Goal: Transaction & Acquisition: Book appointment/travel/reservation

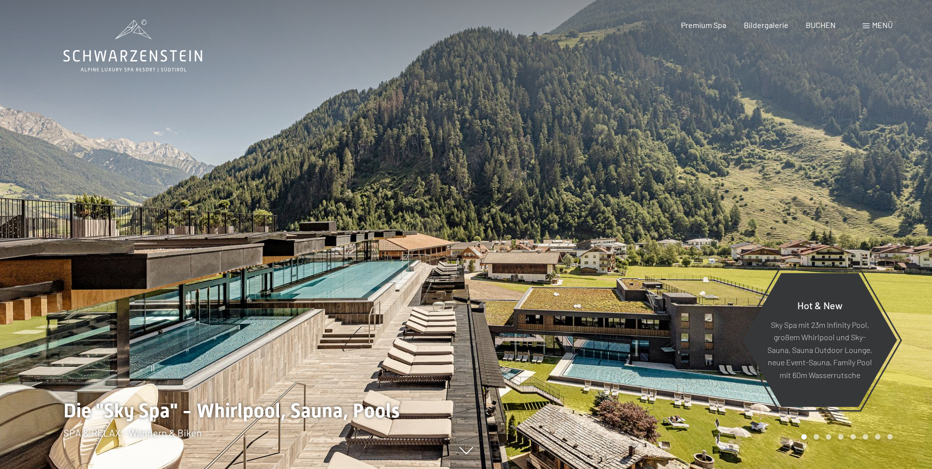
click at [878, 27] on span "Menü" at bounding box center [882, 24] width 21 height 9
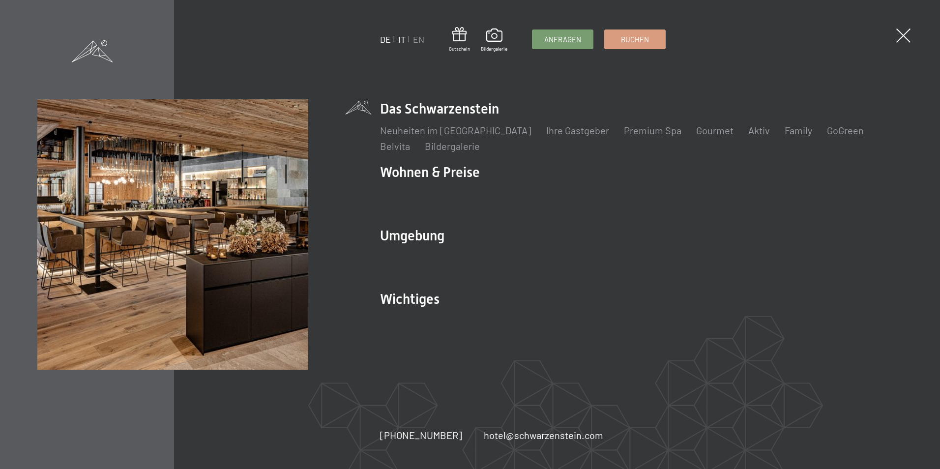
click at [405, 39] on link "IT" at bounding box center [401, 39] width 7 height 11
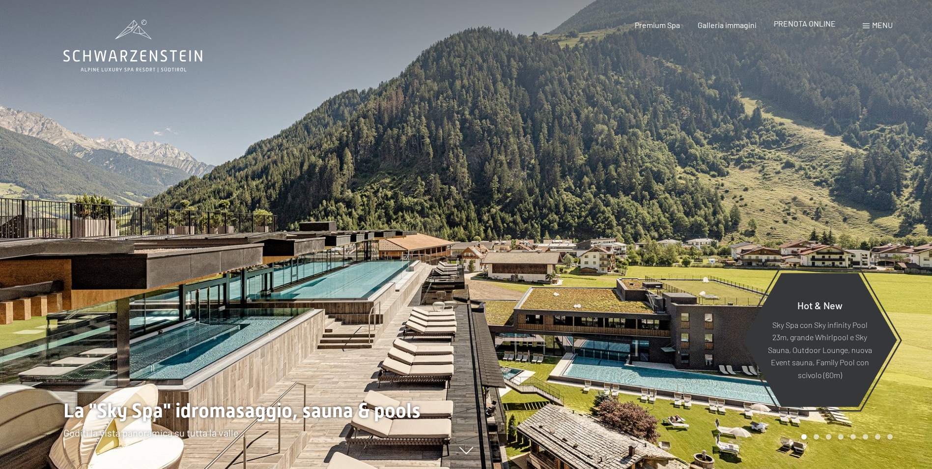
click at [791, 27] on span "PRENOTA ONLINE" at bounding box center [805, 23] width 62 height 9
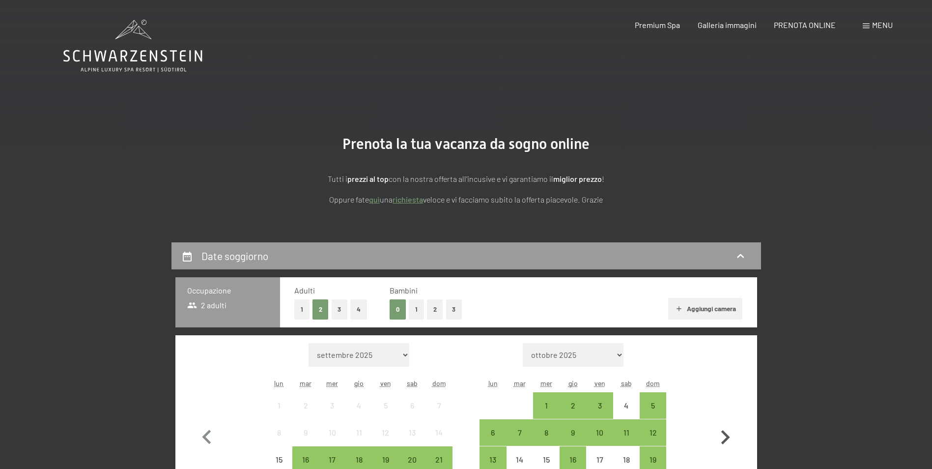
click at [728, 436] on icon "button" at bounding box center [726, 437] width 9 height 14
select select "2025-10-01"
select select "2025-11-01"
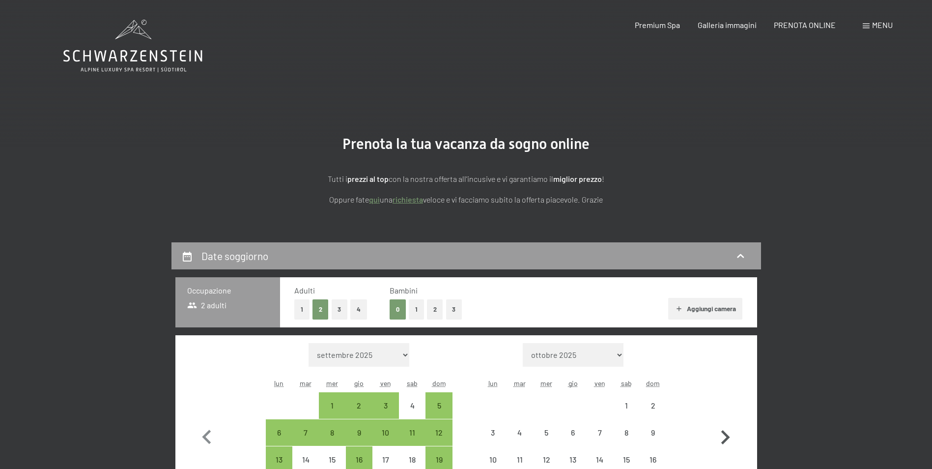
click at [728, 436] on icon "button" at bounding box center [726, 437] width 9 height 14
select select "2025-11-01"
select select "2025-12-01"
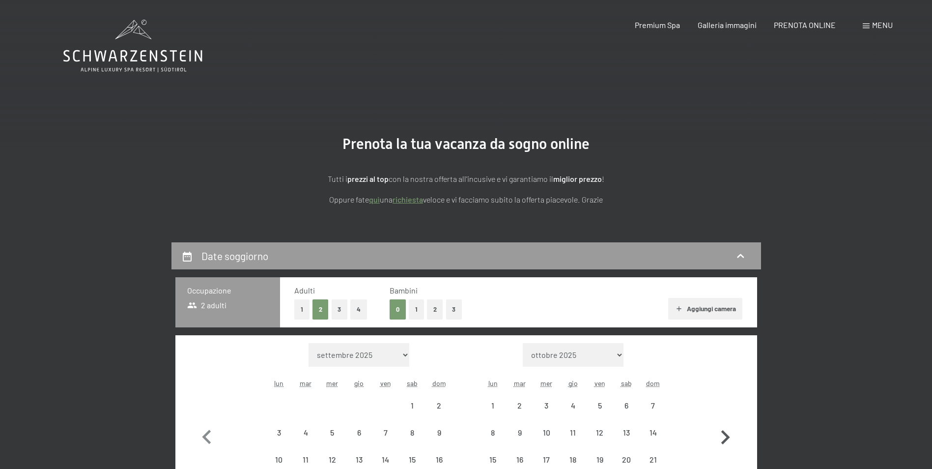
select select "2025-11-01"
select select "2025-12-01"
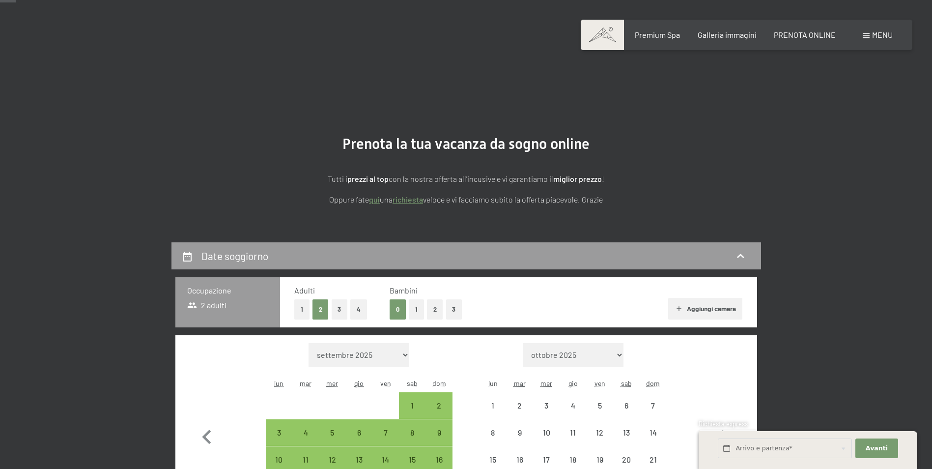
scroll to position [197, 0]
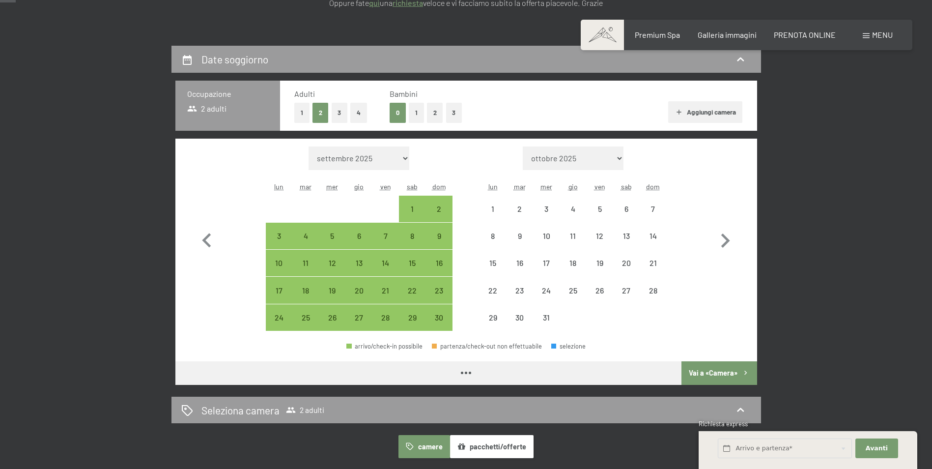
select select "2025-11-01"
select select "2025-12-01"
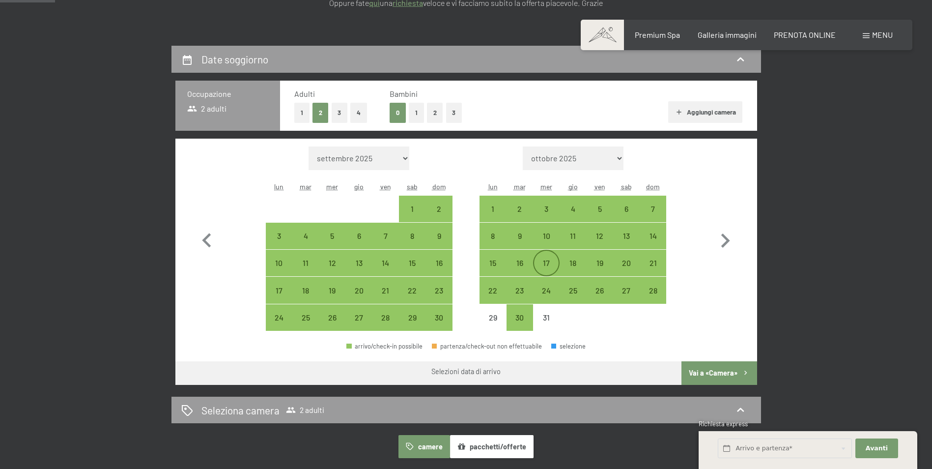
click at [548, 261] on div "17" at bounding box center [546, 271] width 25 height 25
select select "2025-11-01"
select select "2025-12-01"
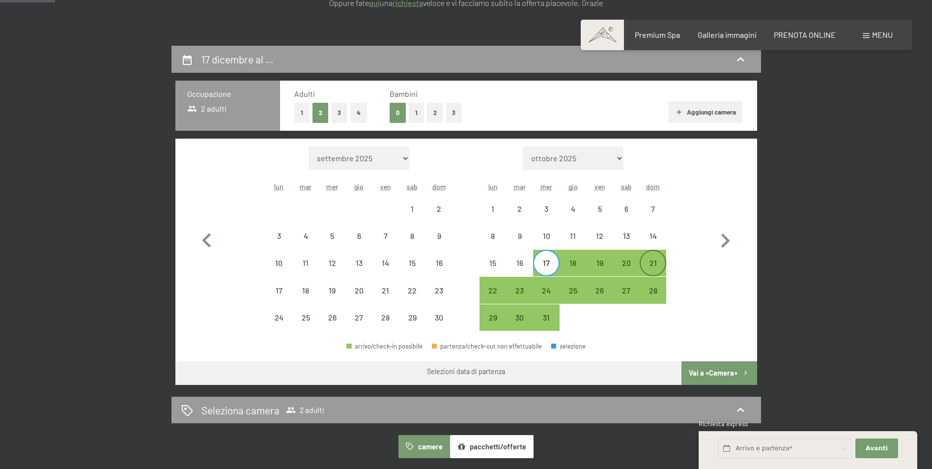
click at [656, 266] on div "21" at bounding box center [653, 271] width 25 height 25
select select "2025-11-01"
select select "2025-12-01"
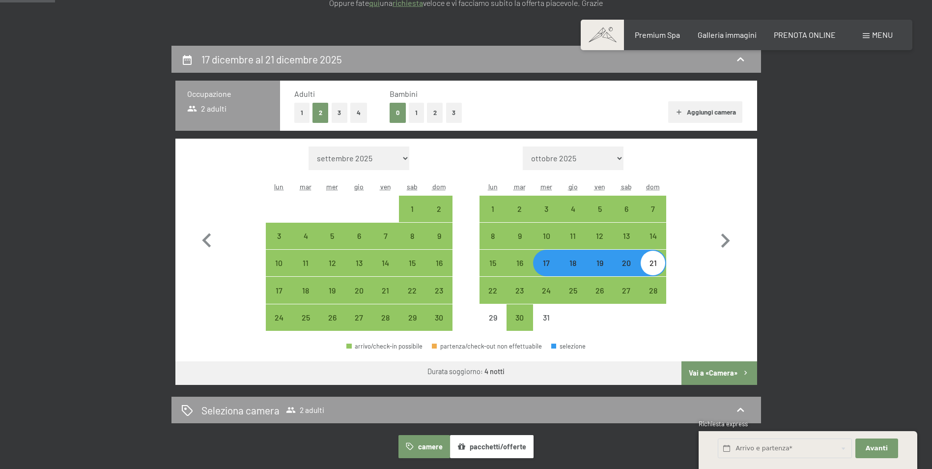
click at [725, 375] on button "Vai a «Camera»" at bounding box center [719, 373] width 75 height 24
select select "2025-11-01"
select select "2025-12-01"
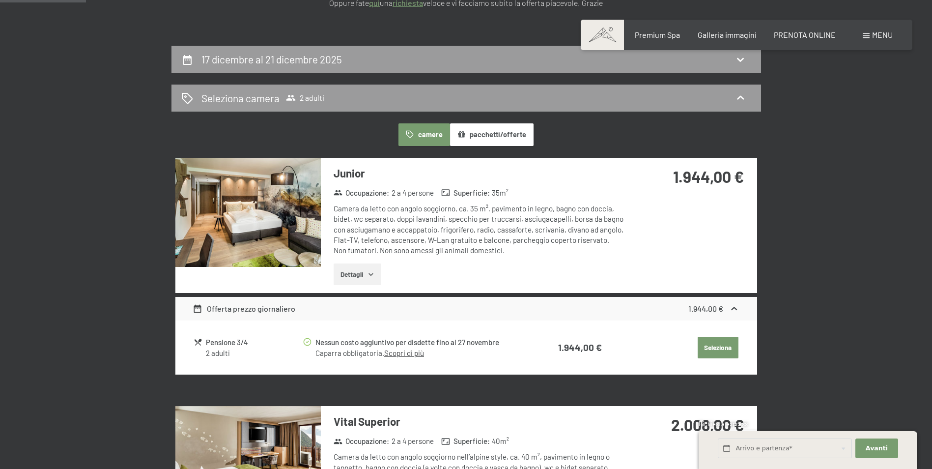
scroll to position [242, 0]
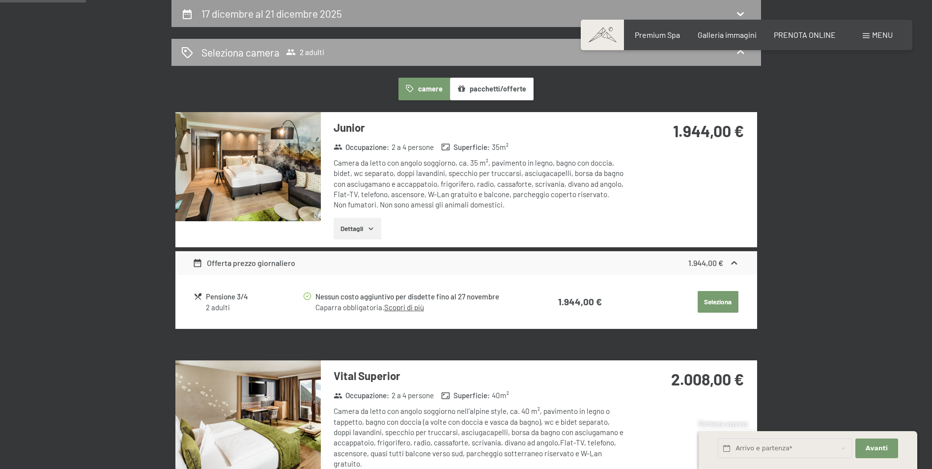
click at [744, 56] on icon at bounding box center [741, 52] width 12 height 12
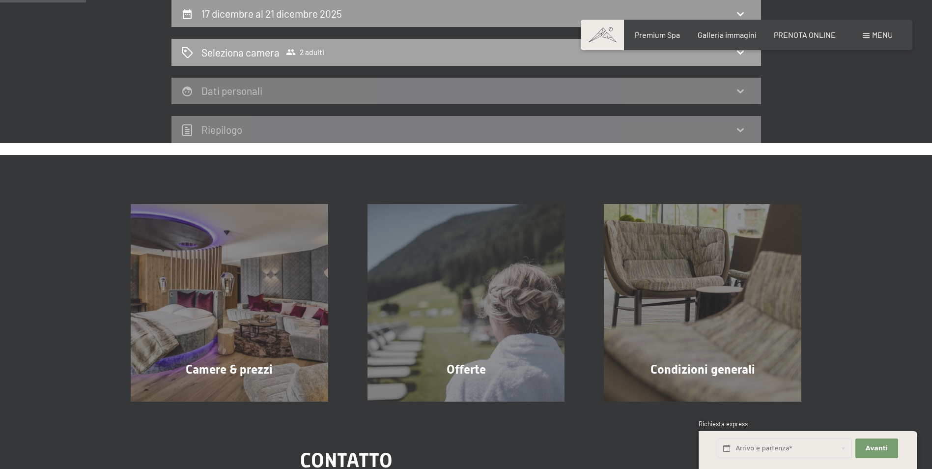
click at [741, 55] on icon at bounding box center [741, 52] width 12 height 12
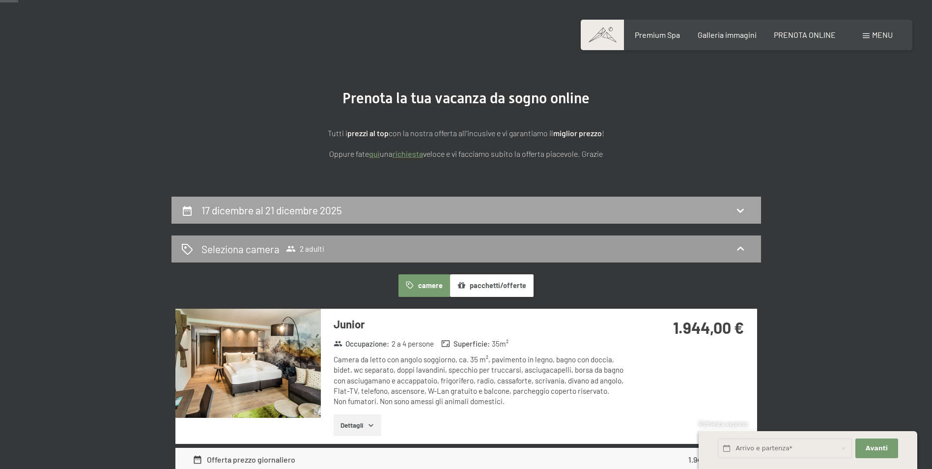
click at [734, 208] on div "17 dicembre al 21 dicembre 2025" at bounding box center [466, 210] width 570 height 14
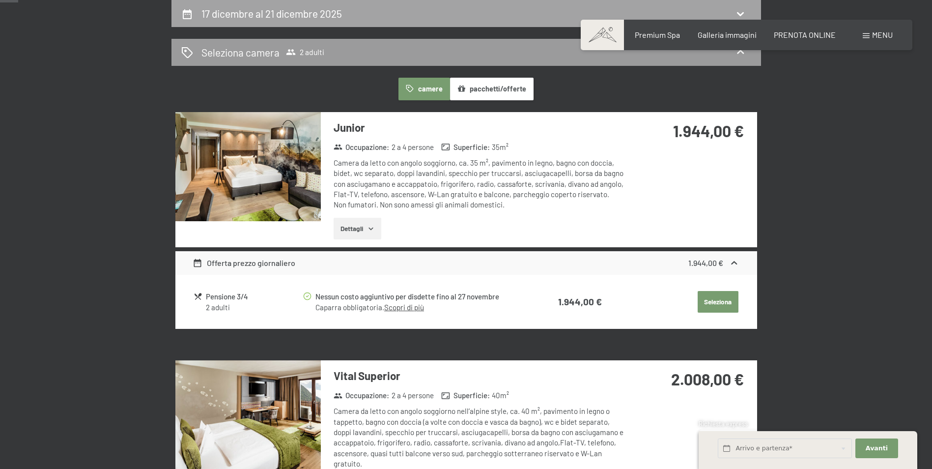
select select "2025-11-01"
select select "2025-12-01"
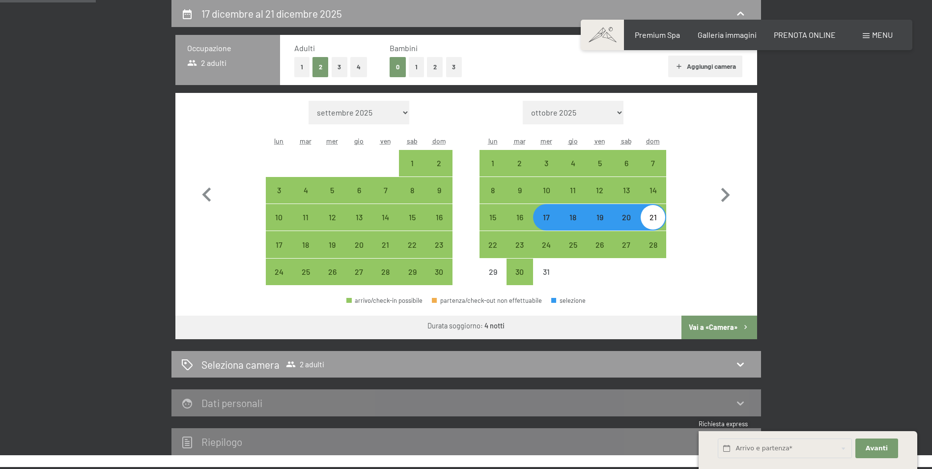
click at [630, 218] on div "20" at bounding box center [626, 225] width 25 height 25
select select "2025-11-01"
select select "2025-12-01"
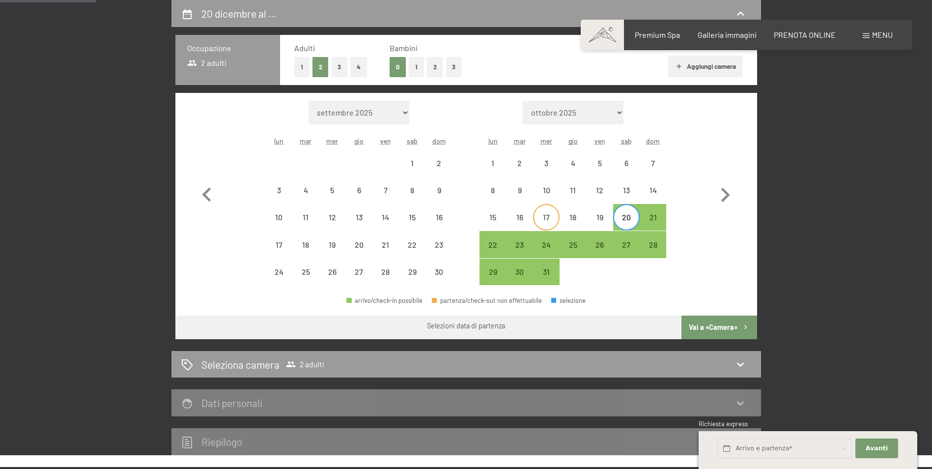
click at [557, 218] on div "17" at bounding box center [546, 225] width 25 height 25
select select "[DATE]"
click at [632, 220] on div "20" at bounding box center [626, 225] width 25 height 25
select select "[DATE]"
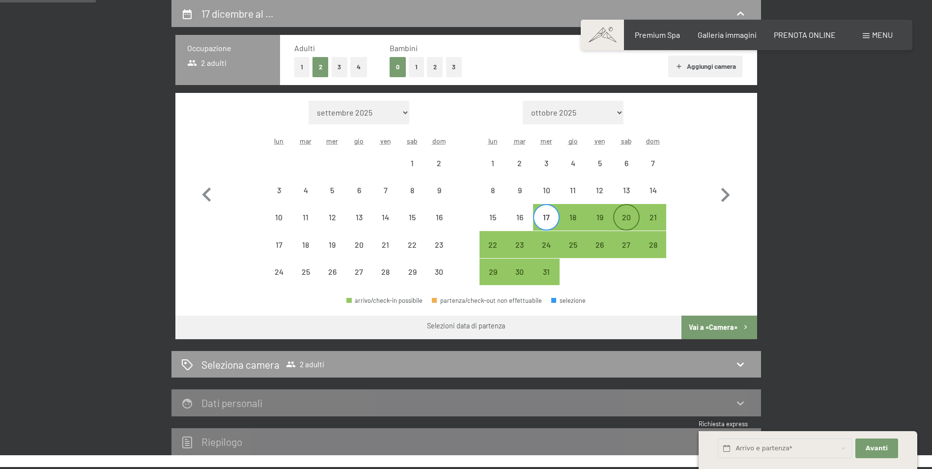
select select "[DATE]"
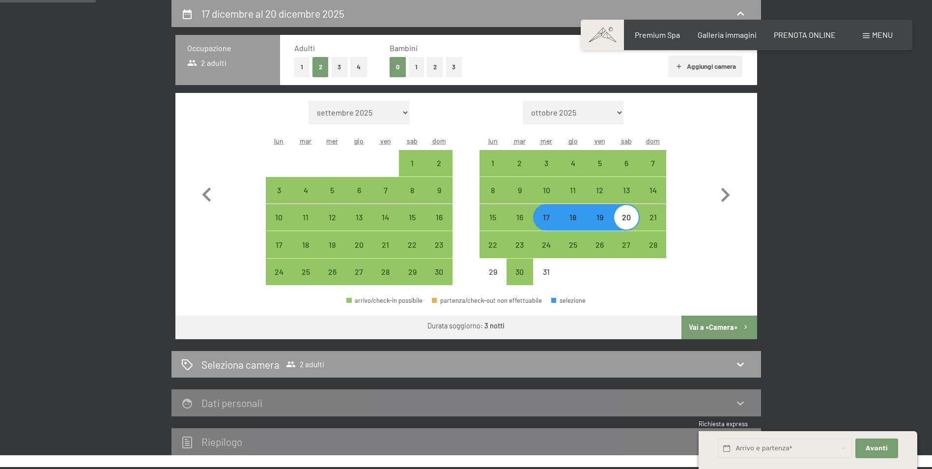
click at [720, 329] on button "Vai a «Camera»" at bounding box center [719, 328] width 75 height 24
select select "[DATE]"
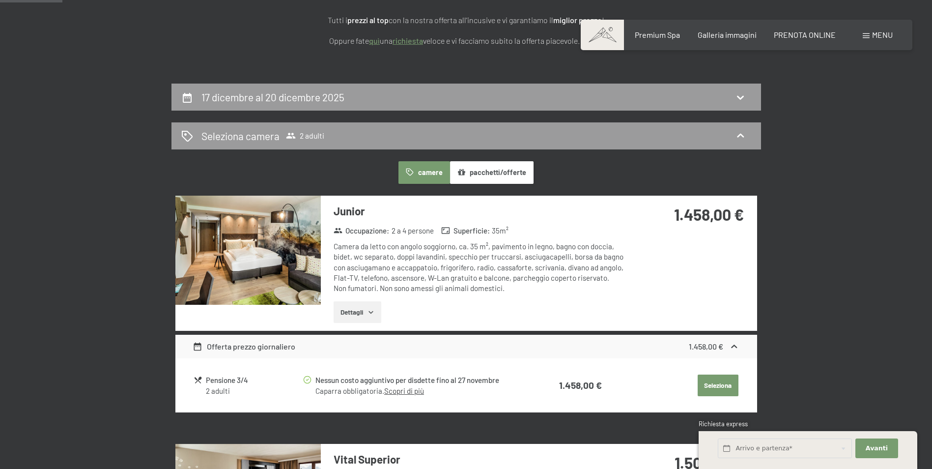
scroll to position [144, 0]
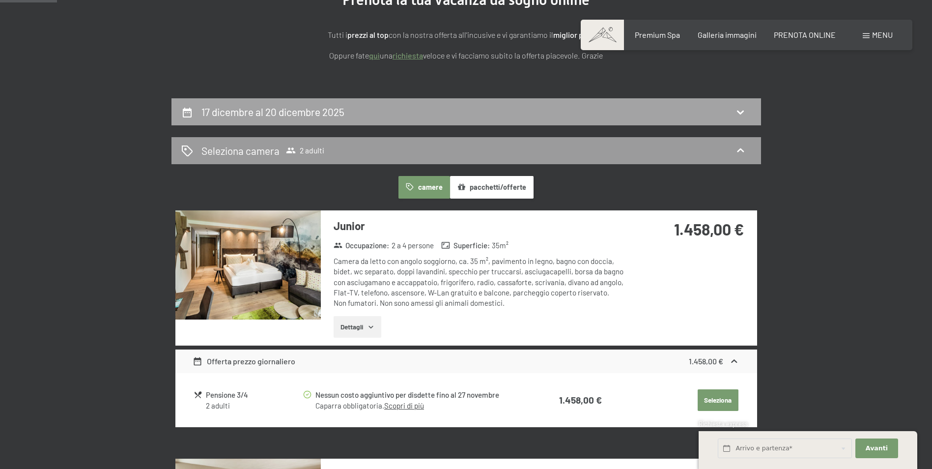
click at [737, 112] on icon at bounding box center [741, 112] width 12 height 12
select select "[DATE]"
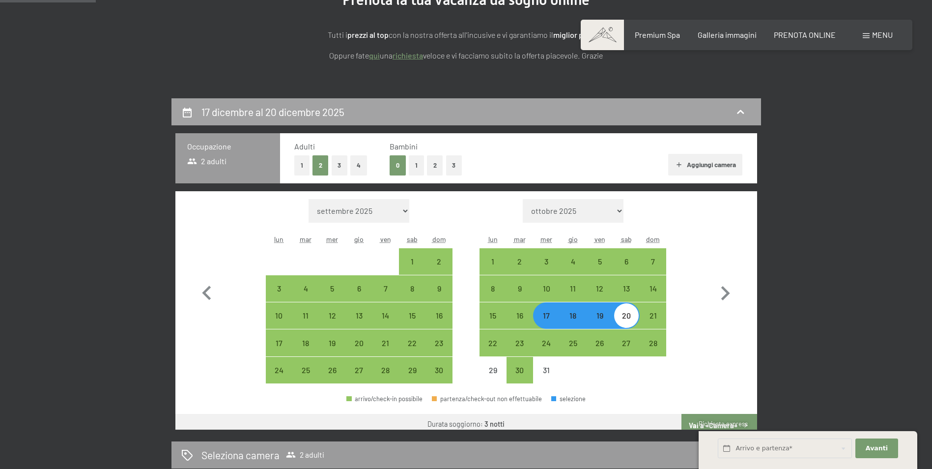
scroll to position [242, 0]
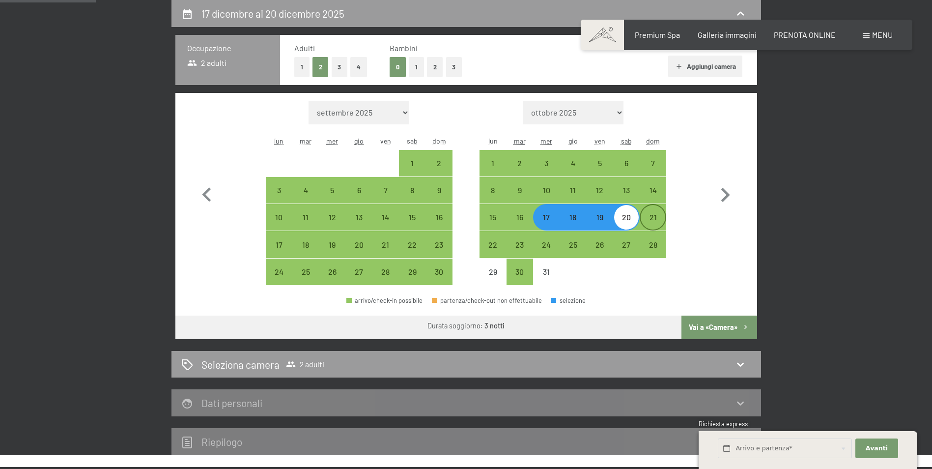
click at [660, 219] on div "21" at bounding box center [653, 225] width 25 height 25
select select "2025-11-01"
select select "2025-12-01"
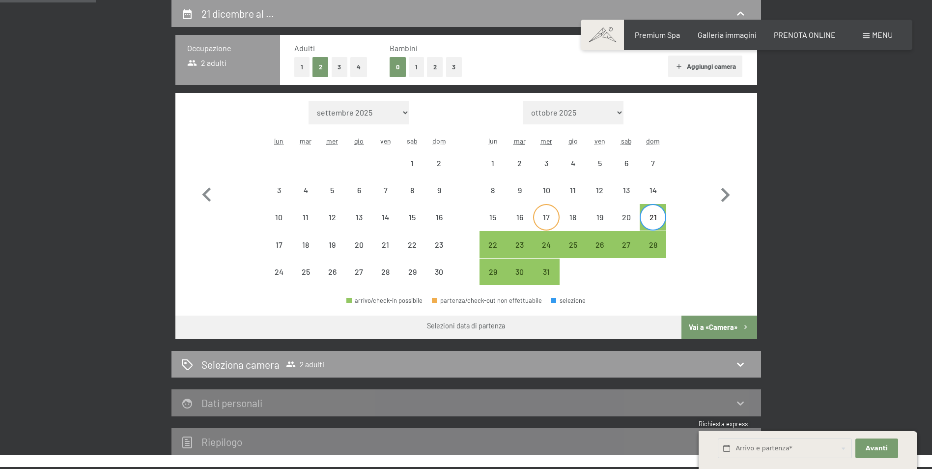
click at [540, 219] on div "17" at bounding box center [546, 225] width 25 height 25
select select "2025-11-01"
select select "2025-12-01"
click at [660, 220] on div "21" at bounding box center [653, 225] width 25 height 25
select select "2025-11-01"
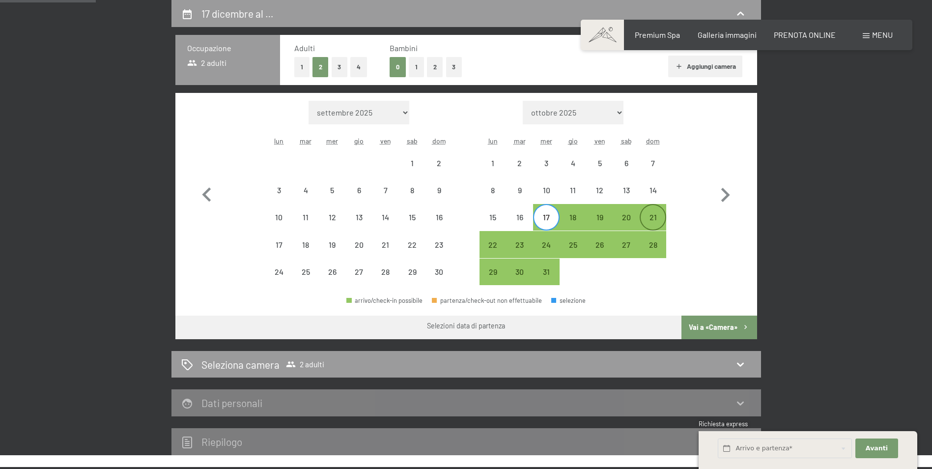
select select "2025-12-01"
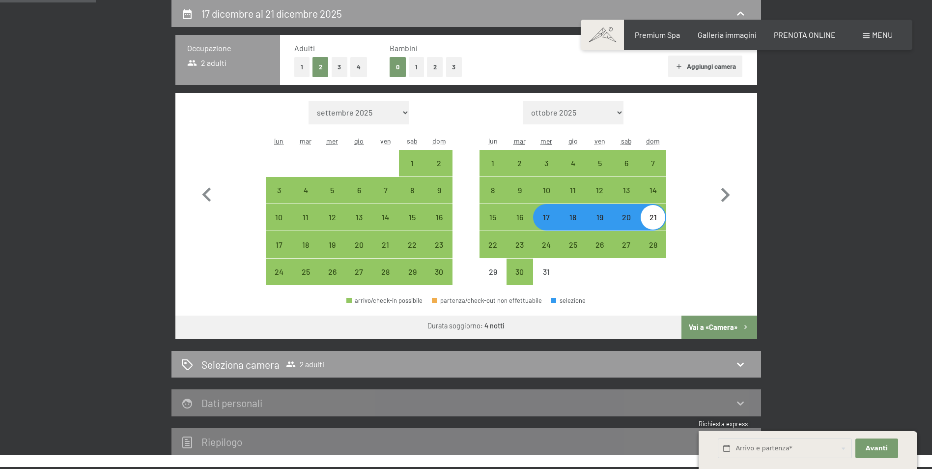
click at [550, 220] on div "17" at bounding box center [546, 225] width 25 height 25
select select "[DATE]"
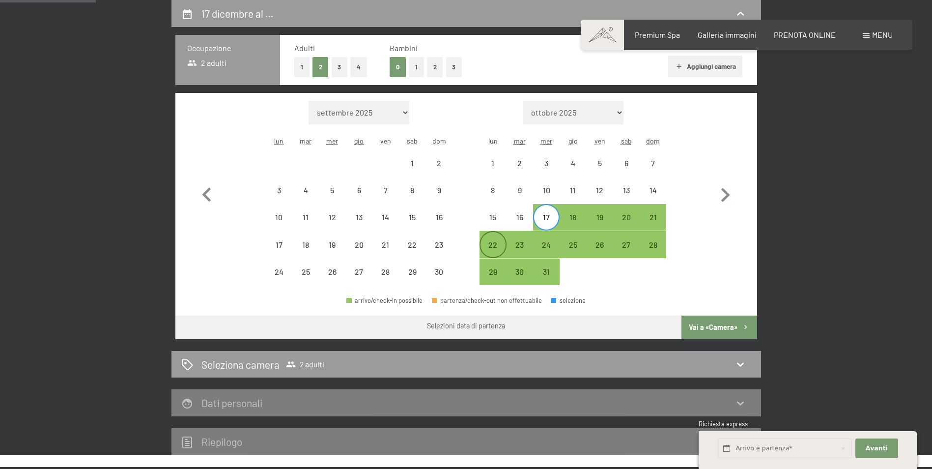
click at [487, 244] on div "22" at bounding box center [493, 253] width 25 height 25
select select "[DATE]"
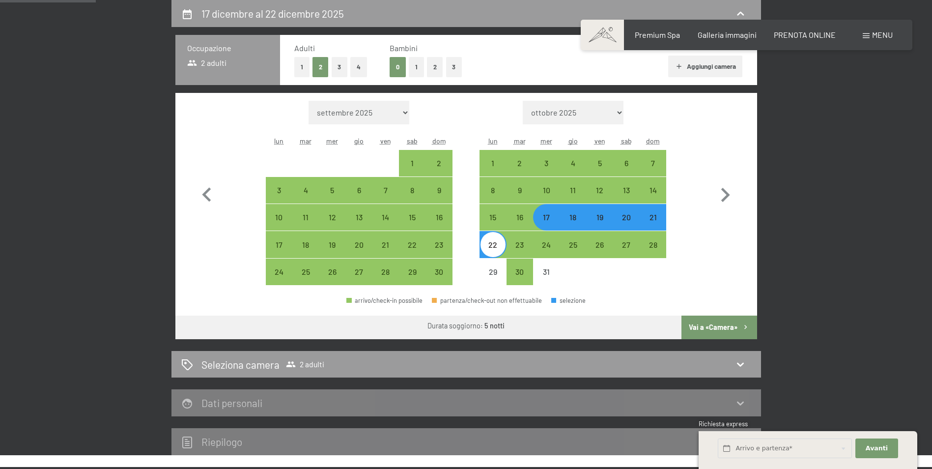
click at [726, 325] on button "Vai a «Camera»" at bounding box center [719, 328] width 75 height 24
select select "[DATE]"
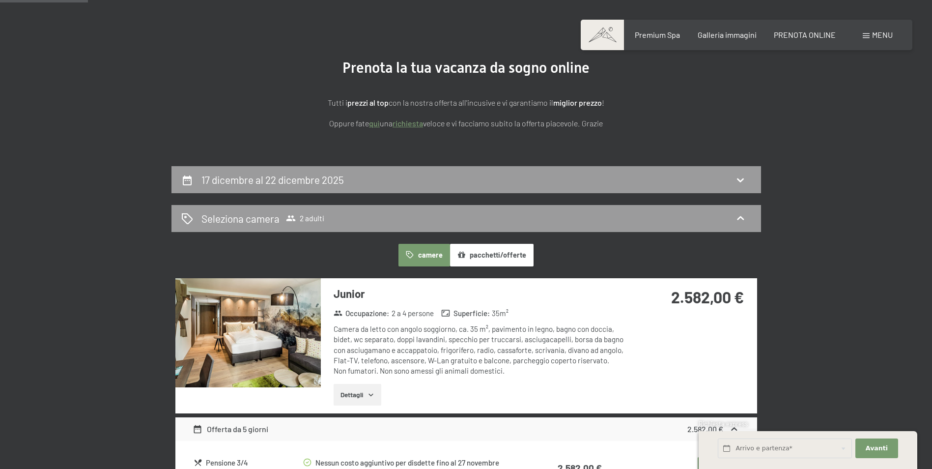
scroll to position [46, 0]
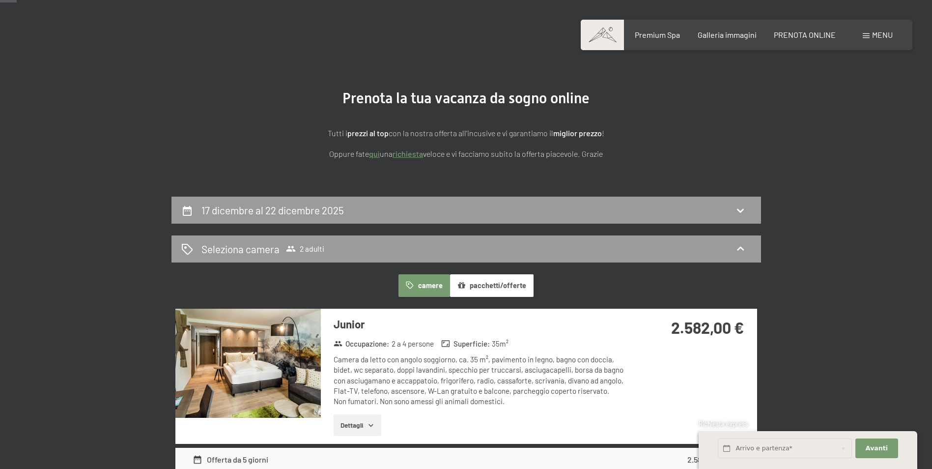
click at [373, 157] on link "quì" at bounding box center [374, 153] width 11 height 9
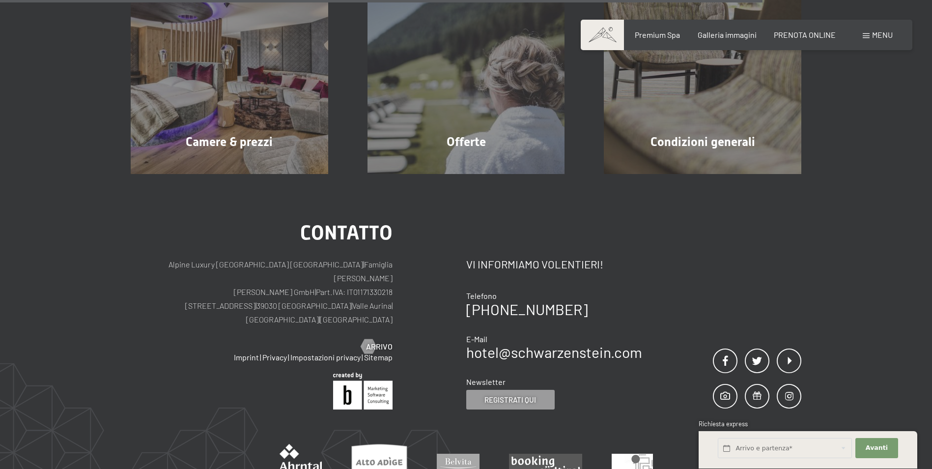
scroll to position [737, 0]
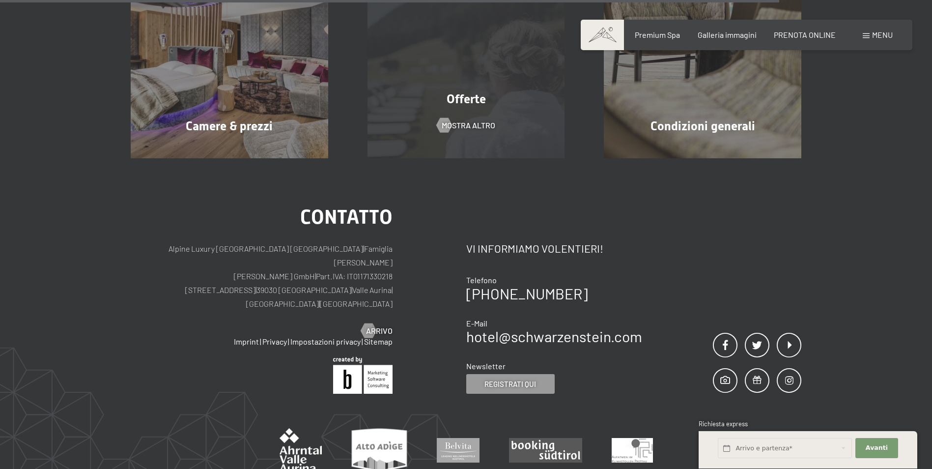
click at [483, 102] on span "Offerte" at bounding box center [466, 99] width 39 height 14
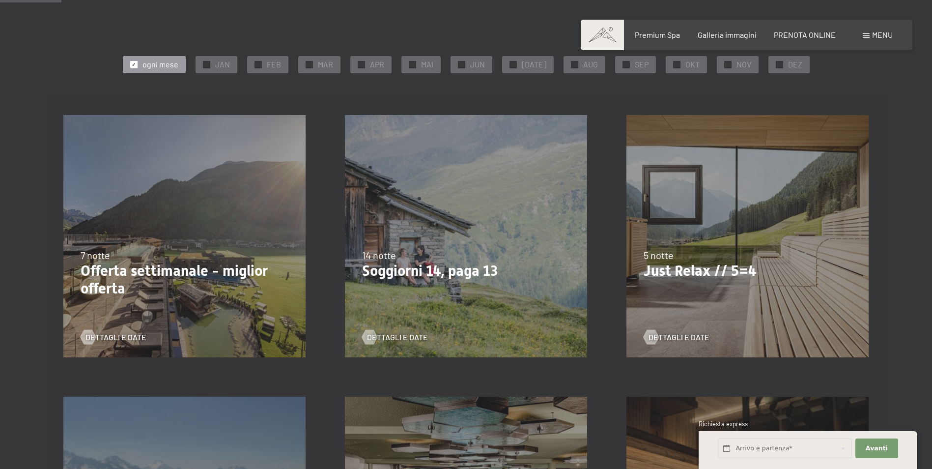
scroll to position [197, 0]
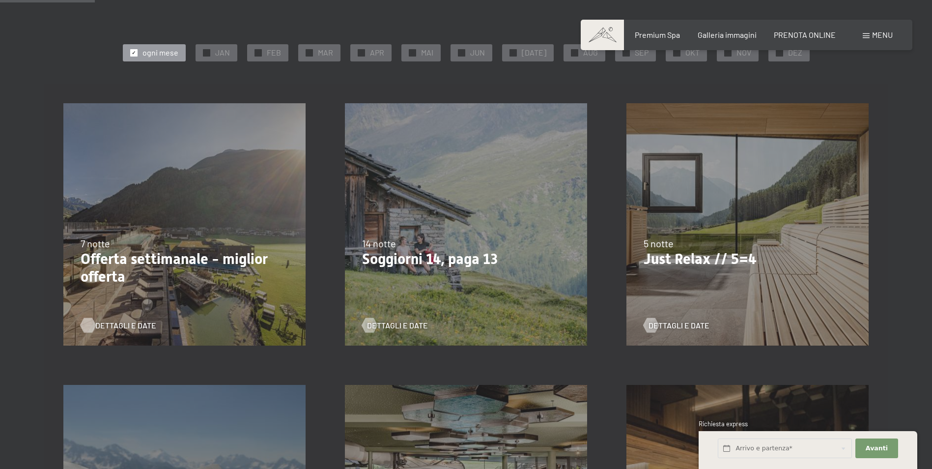
click at [128, 326] on span "Dettagli e Date" at bounding box center [125, 325] width 61 height 11
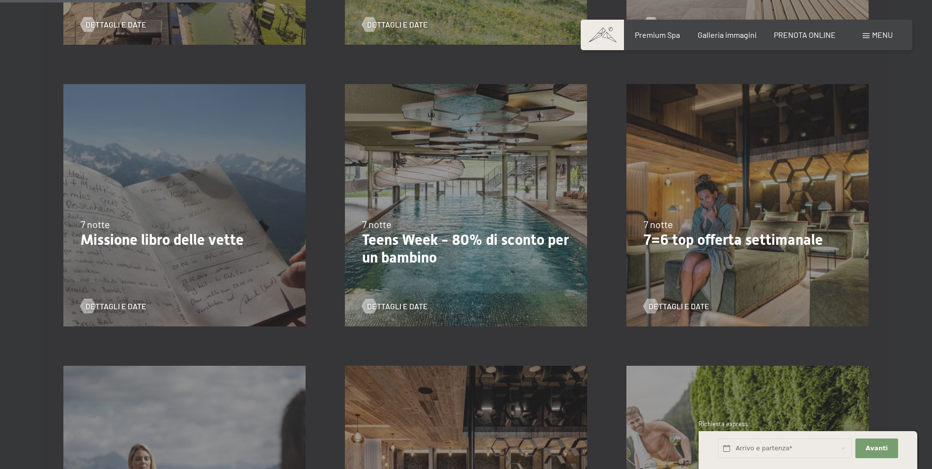
scroll to position [639, 0]
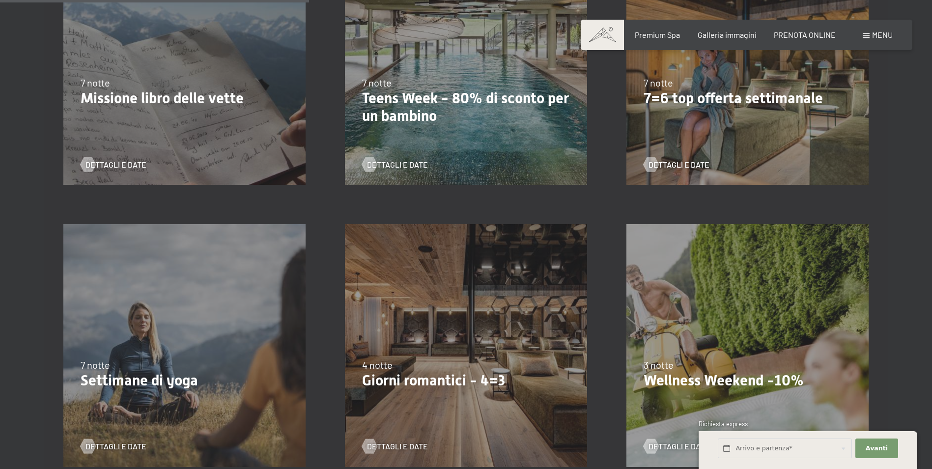
click at [469, 400] on div "9/11/2025-5/12/2025 8/12/2025-19/12/2025 11/1/2026-23/1/2026 8/3/2026-27/3/2026…" at bounding box center [466, 345] width 282 height 282
click at [399, 444] on span "Dettagli e Date" at bounding box center [407, 446] width 61 height 11
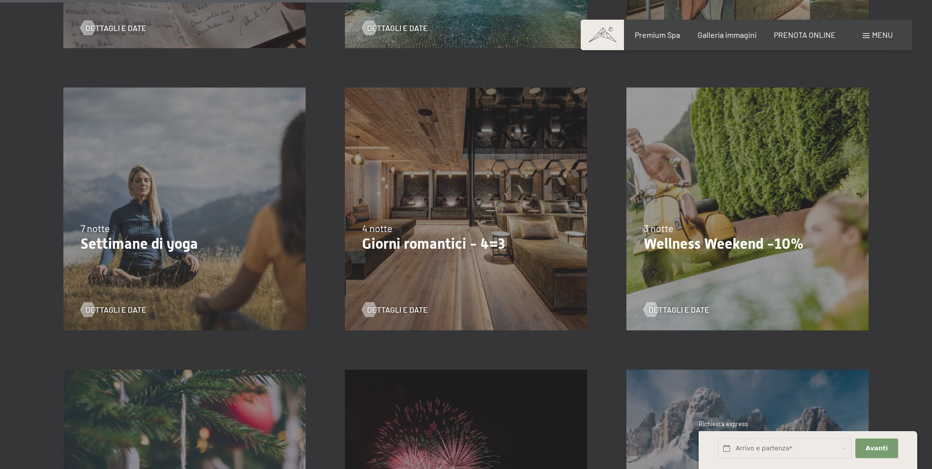
scroll to position [786, 0]
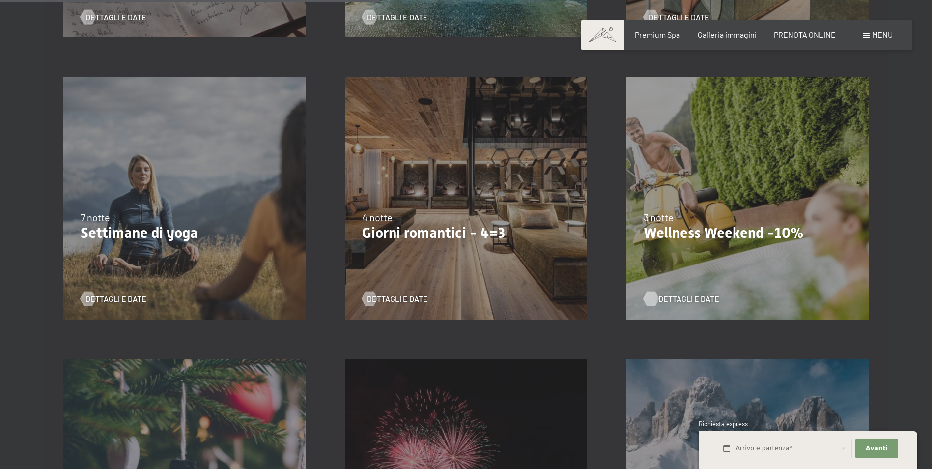
click at [674, 293] on span "Dettagli e Date" at bounding box center [689, 298] width 61 height 11
click at [400, 299] on span "Dettagli e Date" at bounding box center [407, 298] width 61 height 11
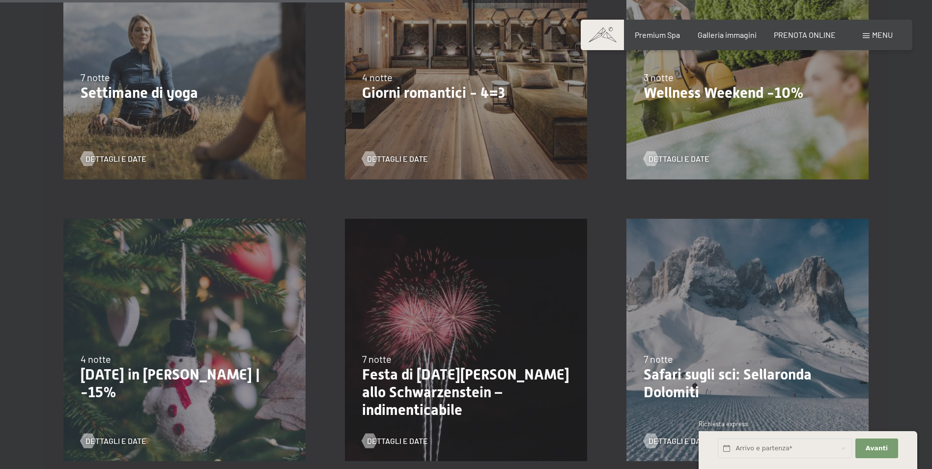
scroll to position [934, 0]
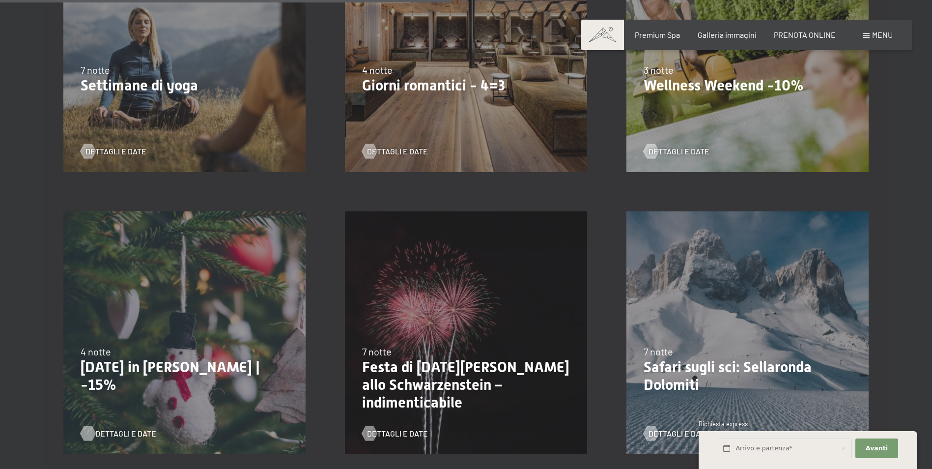
click at [127, 432] on span "Dettagli e Date" at bounding box center [125, 433] width 61 height 11
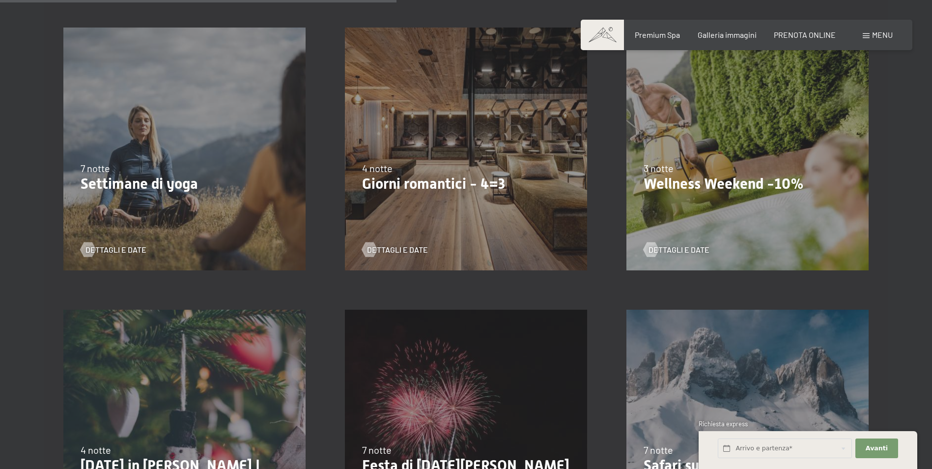
scroll to position [541, 0]
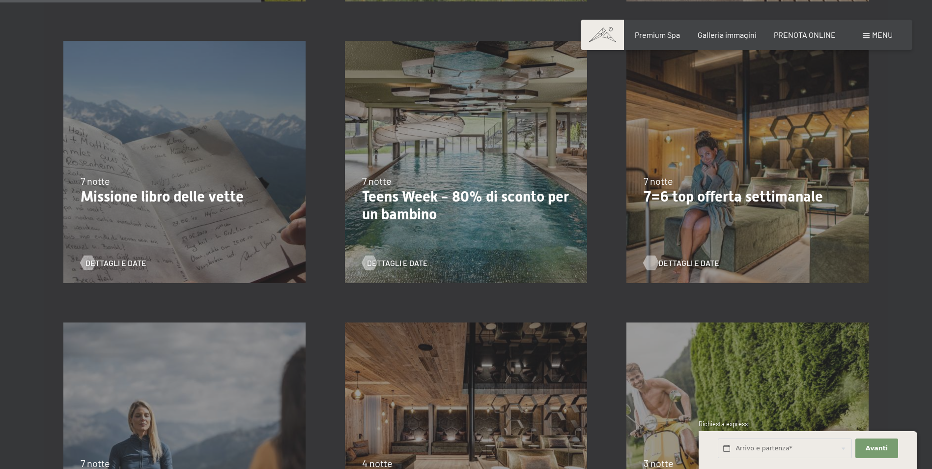
click at [665, 262] on span "Dettagli e Date" at bounding box center [689, 263] width 61 height 11
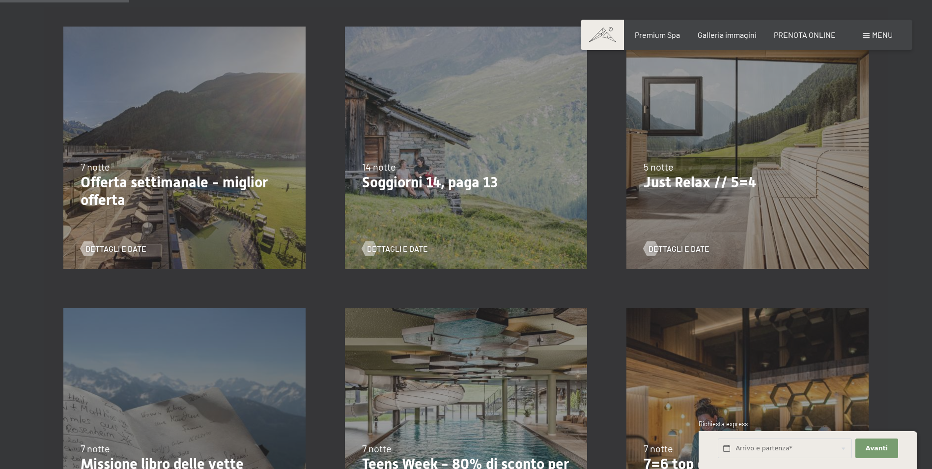
scroll to position [246, 0]
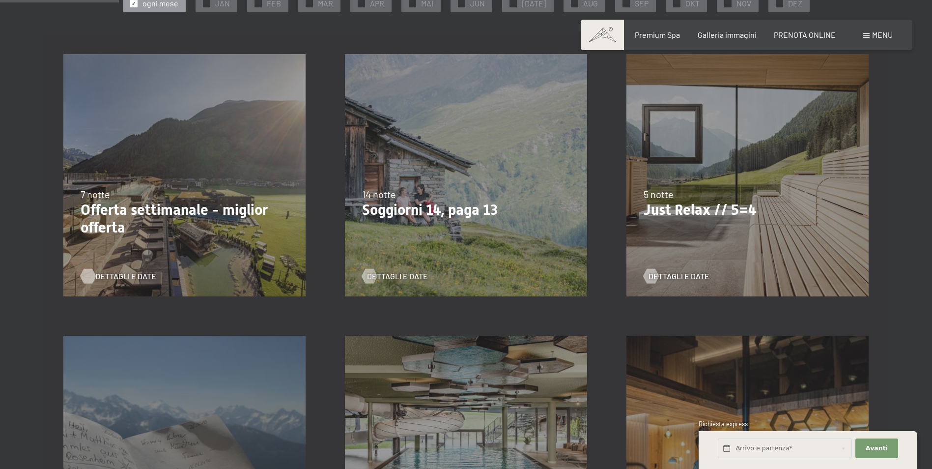
click at [125, 276] on span "Dettagli e Date" at bounding box center [125, 276] width 61 height 11
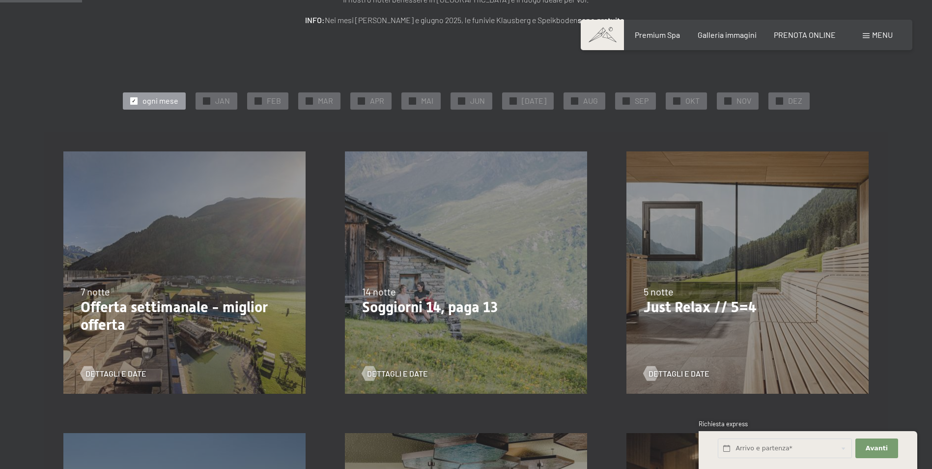
scroll to position [98, 0]
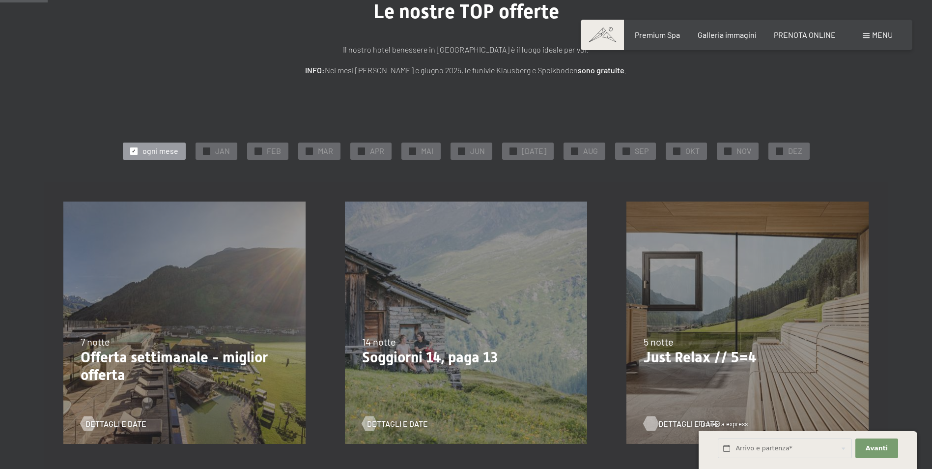
click at [680, 423] on span "Dettagli e Date" at bounding box center [689, 423] width 61 height 11
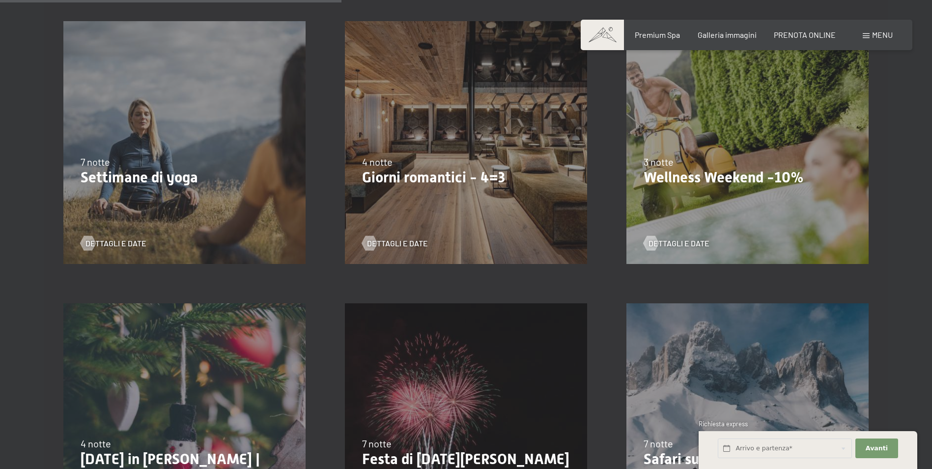
scroll to position [885, 0]
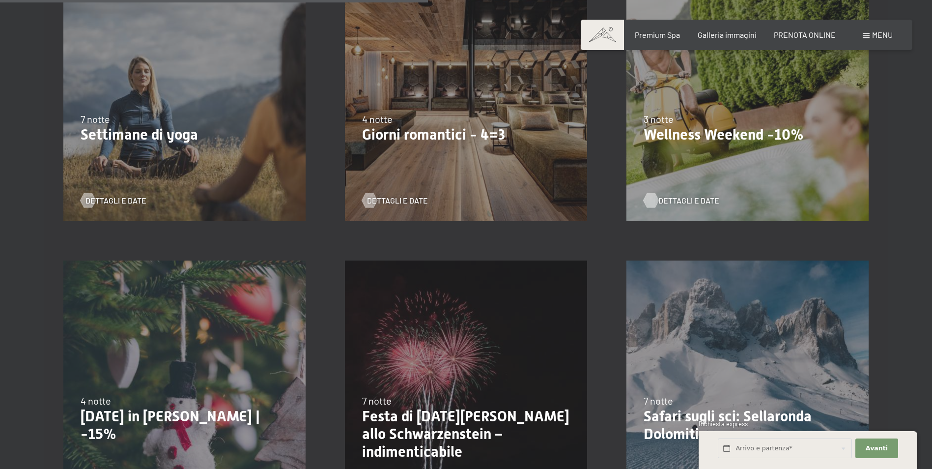
click at [679, 202] on span "Dettagli e Date" at bounding box center [689, 200] width 61 height 11
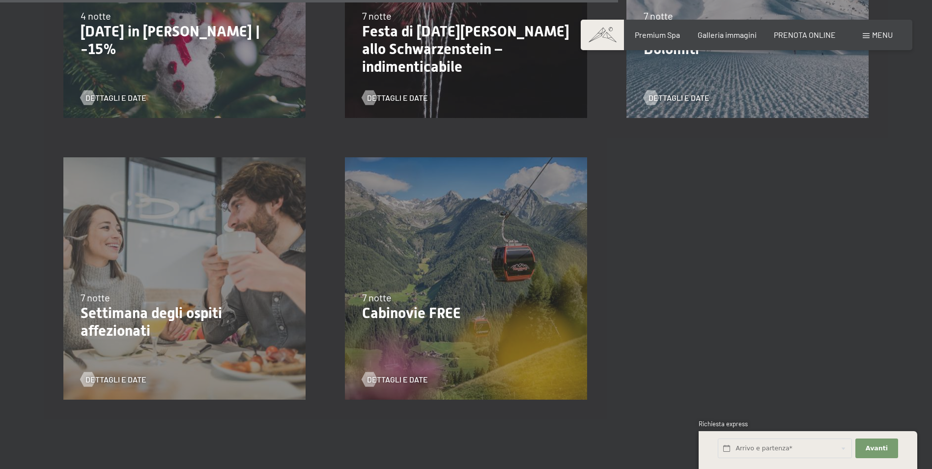
scroll to position [1278, 0]
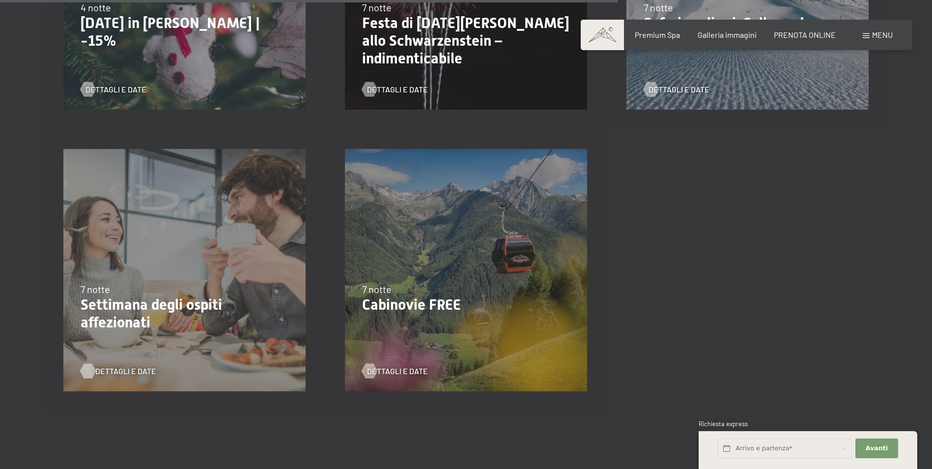
click at [110, 372] on span "Dettagli e Date" at bounding box center [125, 371] width 61 height 11
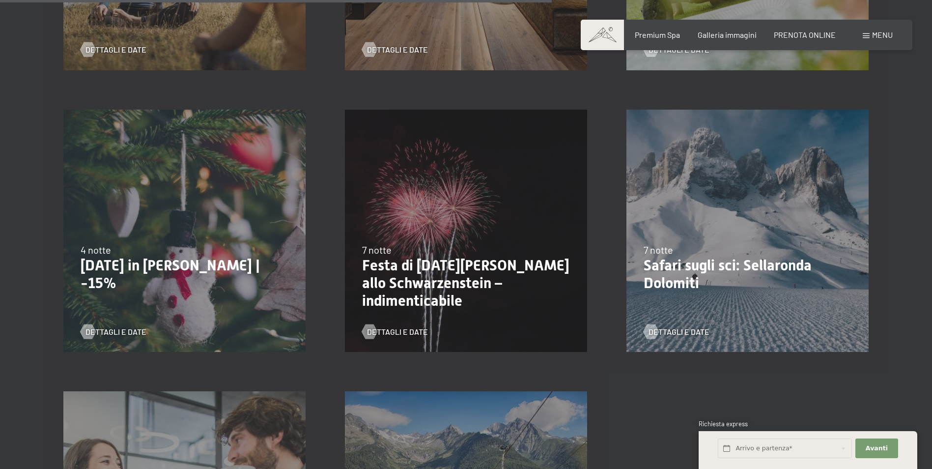
scroll to position [1032, 0]
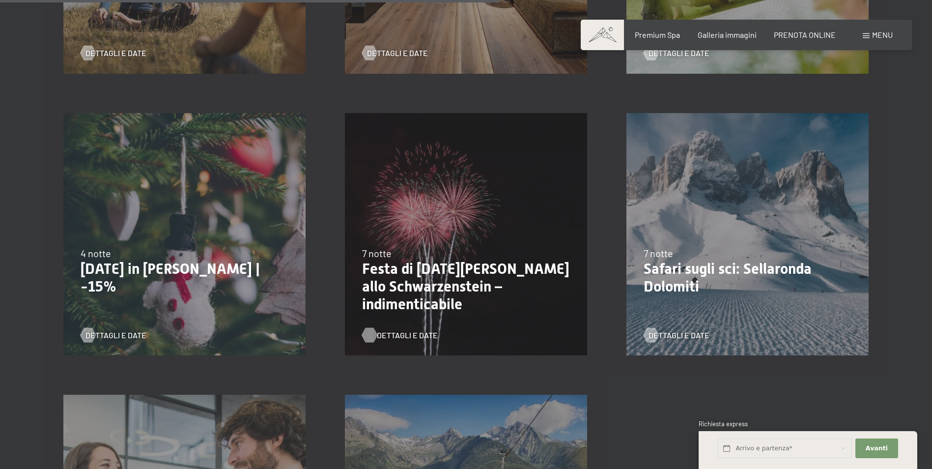
click at [416, 339] on span "Dettagli e Date" at bounding box center [407, 335] width 61 height 11
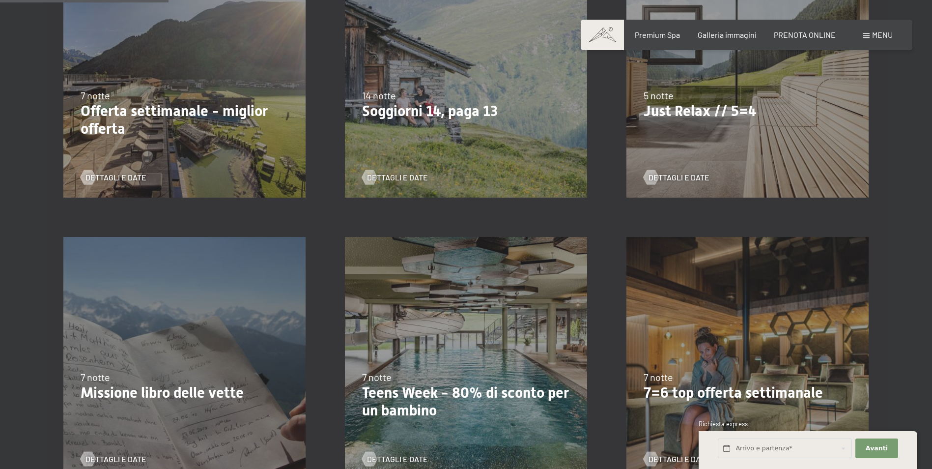
scroll to position [344, 0]
click at [693, 176] on span "Dettagli e Date" at bounding box center [689, 178] width 61 height 11
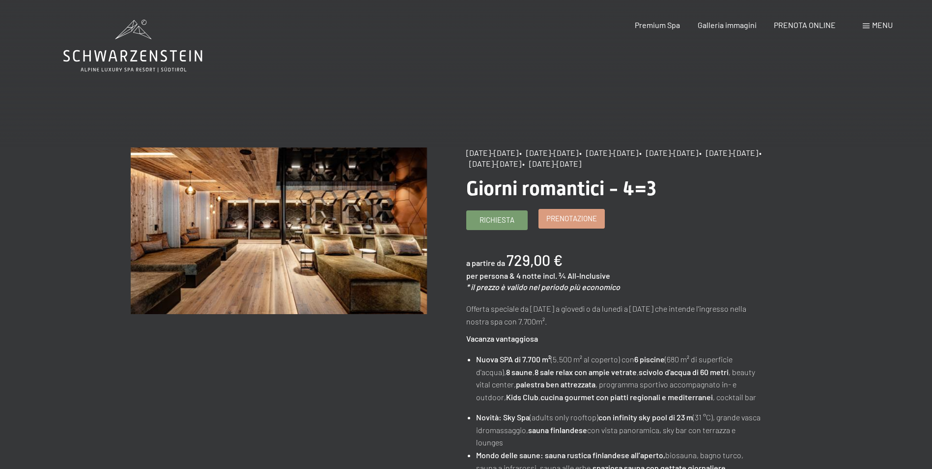
click at [593, 220] on span "Prenotazione" at bounding box center [572, 218] width 51 height 10
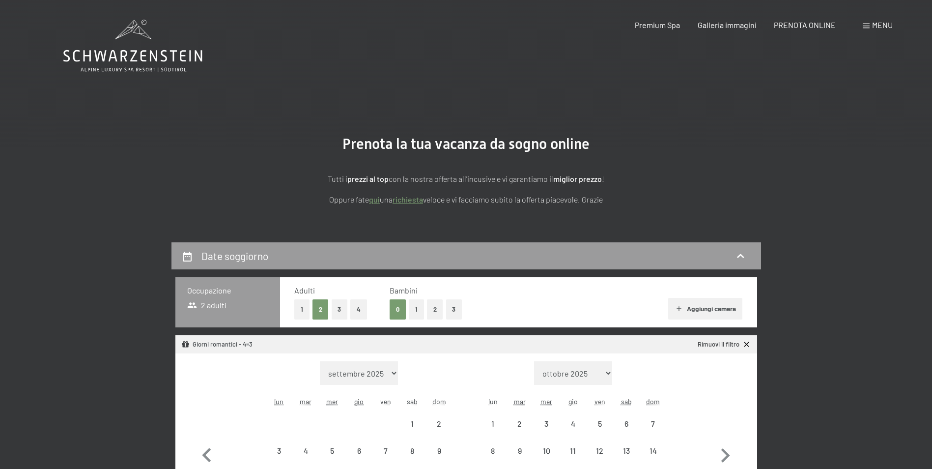
select select "[DATE]"
select select "2025-11-01"
select select "[DATE]"
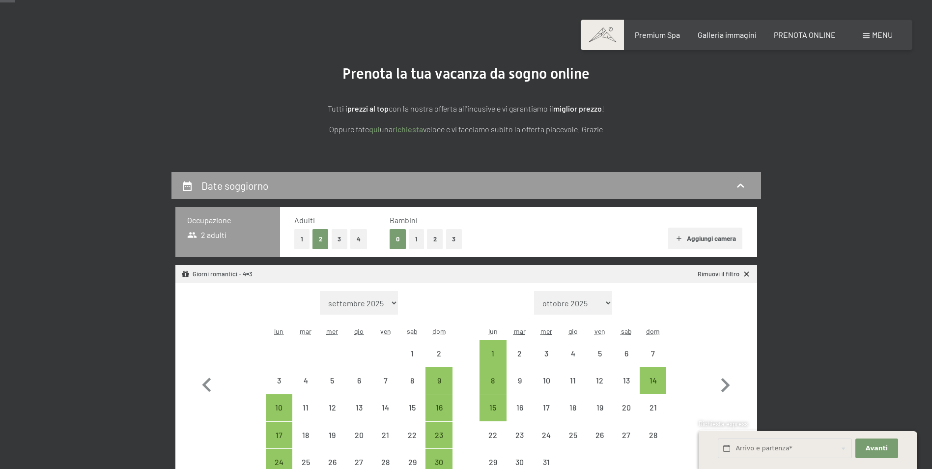
scroll to position [197, 0]
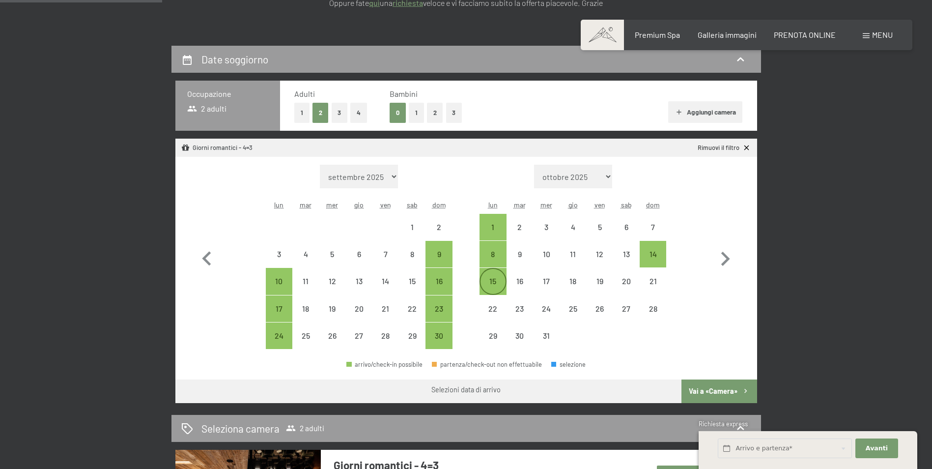
click at [496, 285] on div "15" at bounding box center [493, 289] width 25 height 25
select select "2025-11-01"
select select "2025-12-01"
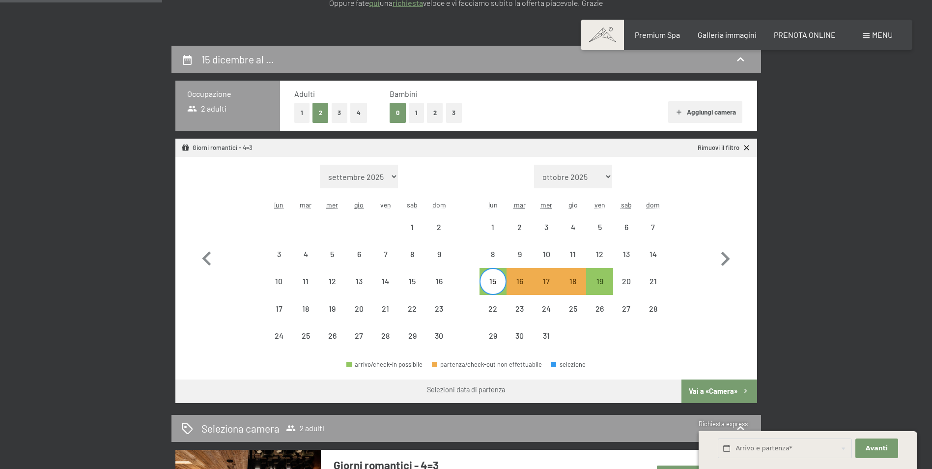
click at [730, 388] on button "Vai a «Camera»" at bounding box center [719, 391] width 75 height 24
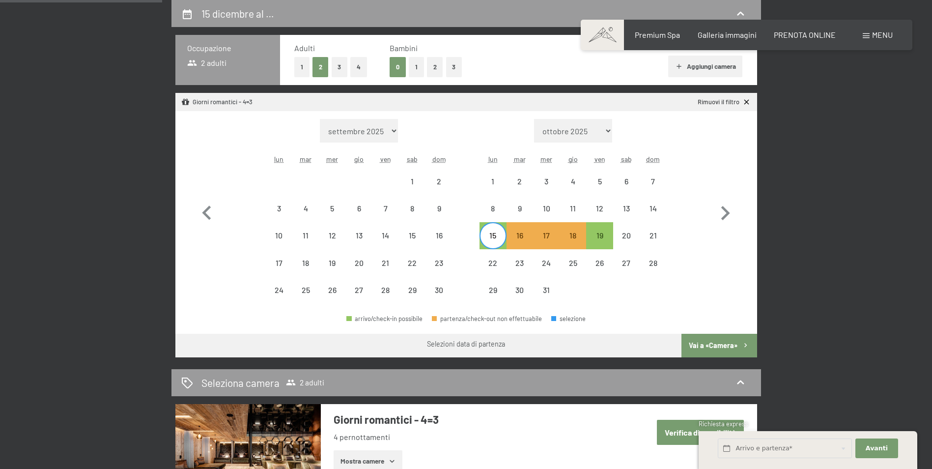
select select "[DATE]"
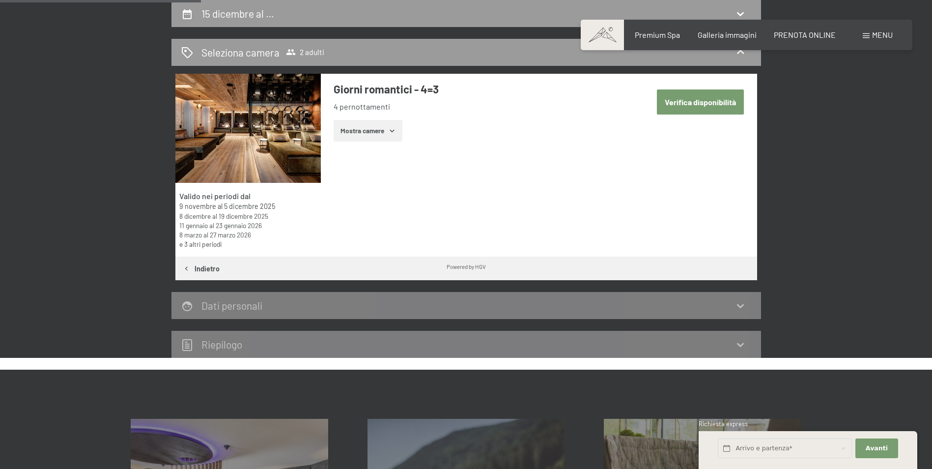
click at [717, 105] on button "Verifica disponibilità" at bounding box center [700, 101] width 87 height 25
select select "[DATE]"
select select "2025-12-01"
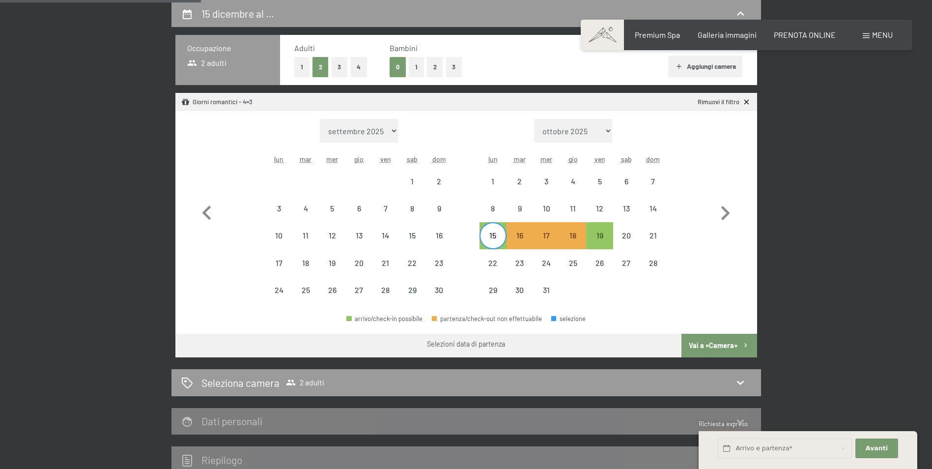
click at [707, 347] on button "Vai a «Camera»" at bounding box center [719, 346] width 75 height 24
select select "2025-11-01"
select select "2025-12-01"
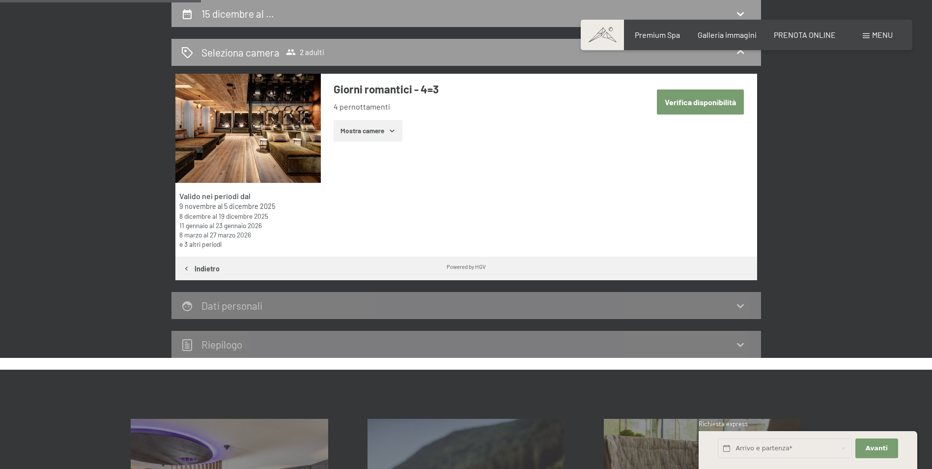
click at [366, 133] on button "Mostra camere" at bounding box center [368, 131] width 69 height 22
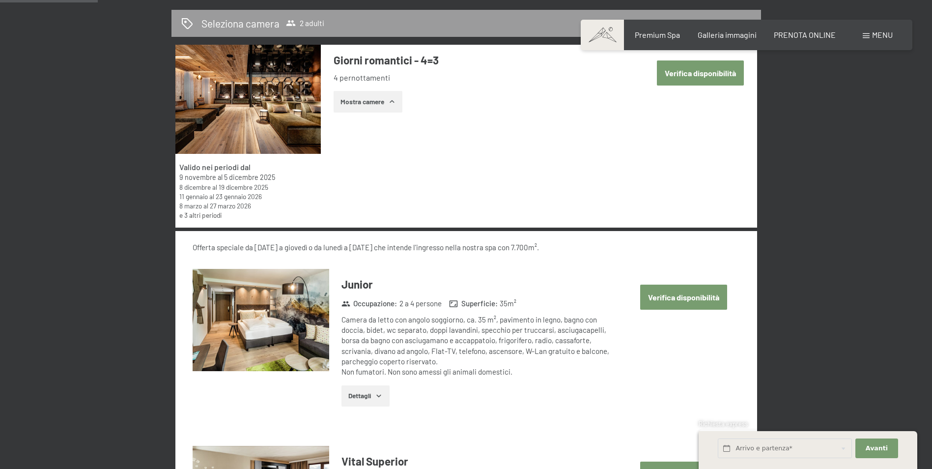
scroll to position [390, 0]
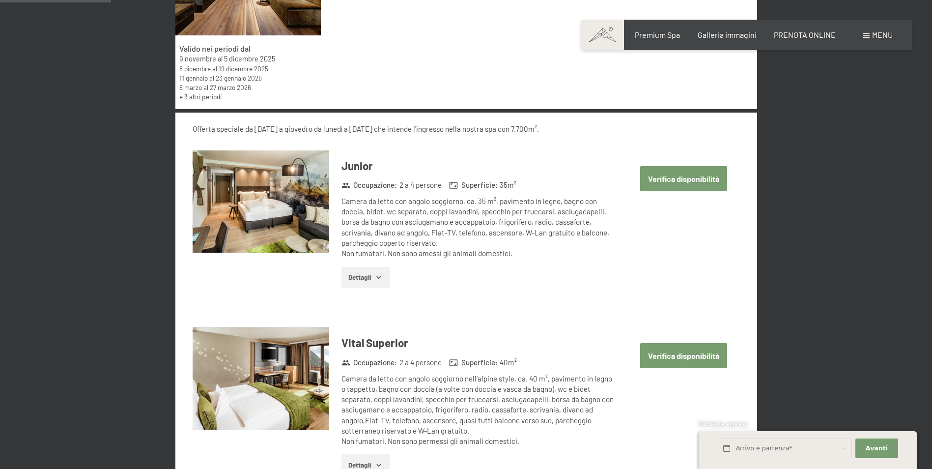
click at [676, 356] on button "Verifica disponibilità" at bounding box center [683, 355] width 87 height 25
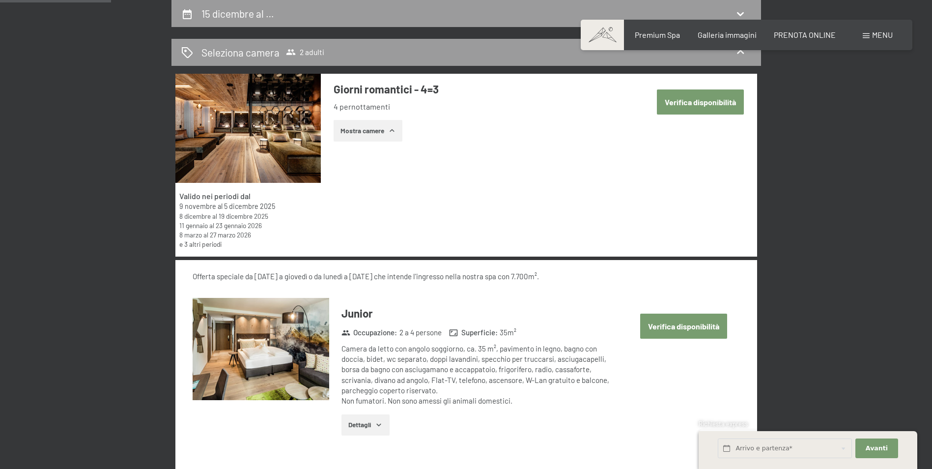
select select "[DATE]"
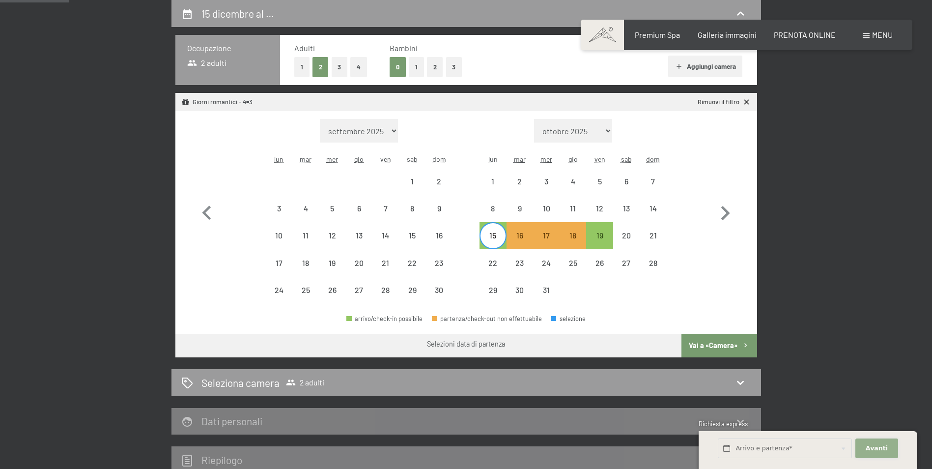
click at [878, 450] on span "Avanti" at bounding box center [877, 448] width 22 height 9
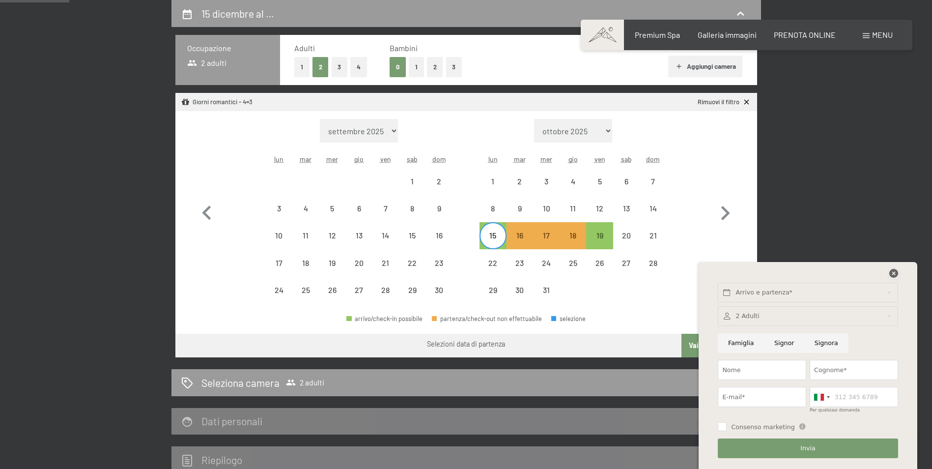
click at [894, 272] on icon at bounding box center [894, 273] width 9 height 9
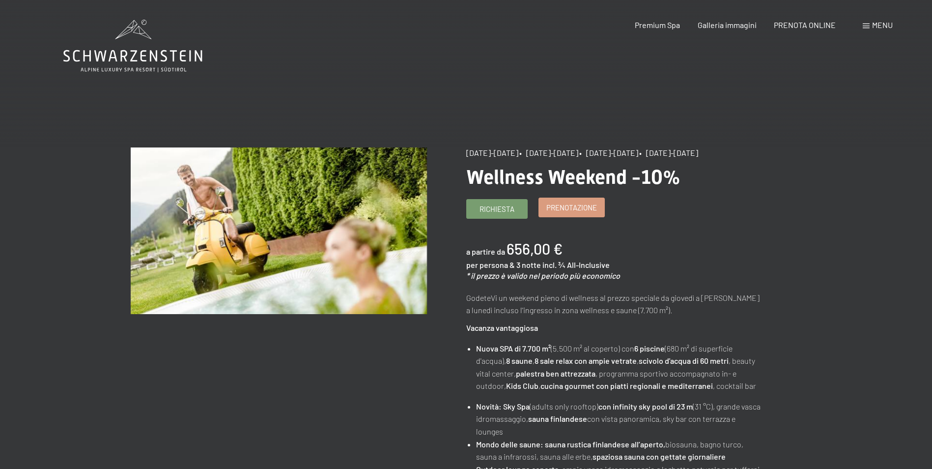
click at [570, 213] on span "Prenotazione" at bounding box center [572, 208] width 51 height 10
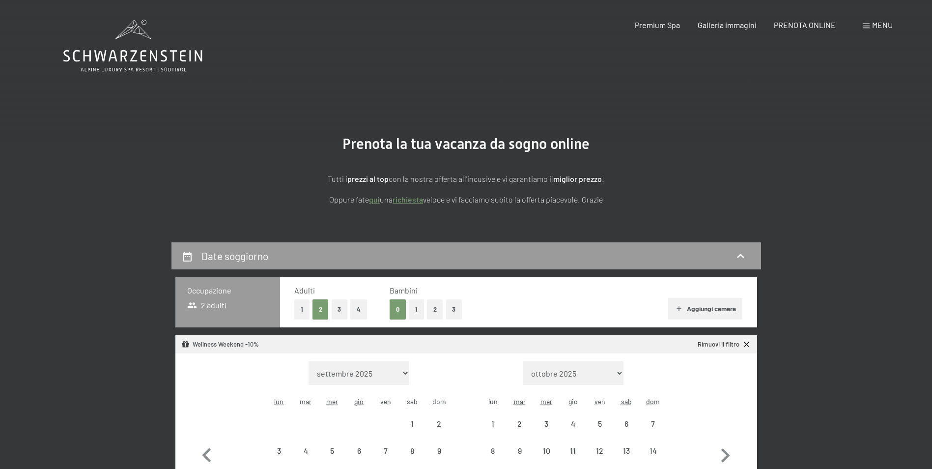
select select "[DATE]"
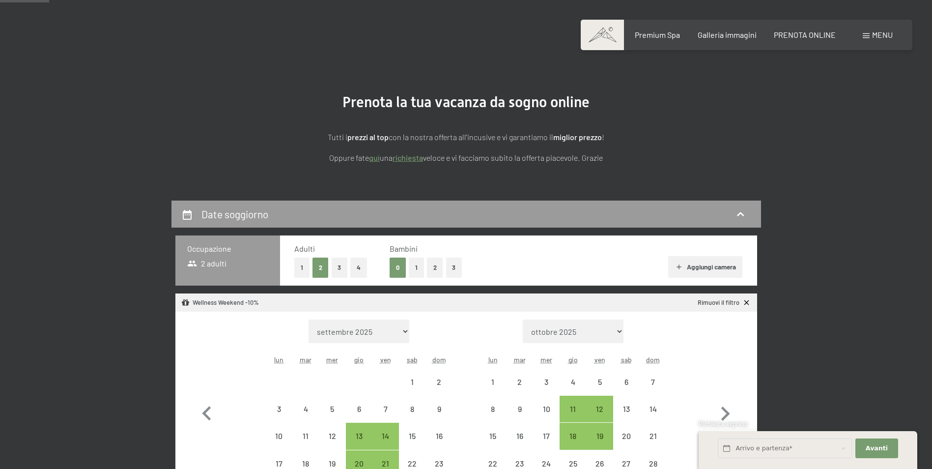
scroll to position [147, 0]
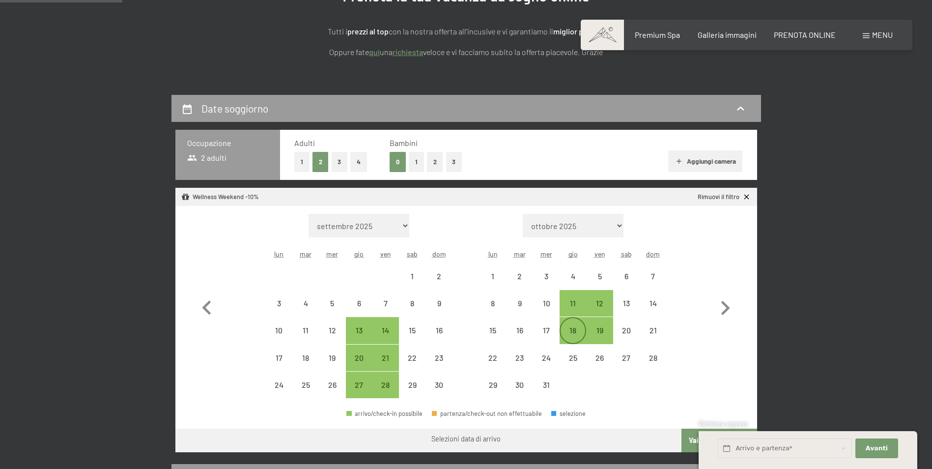
click at [568, 331] on div "18" at bounding box center [573, 338] width 25 height 25
select select "[DATE]"
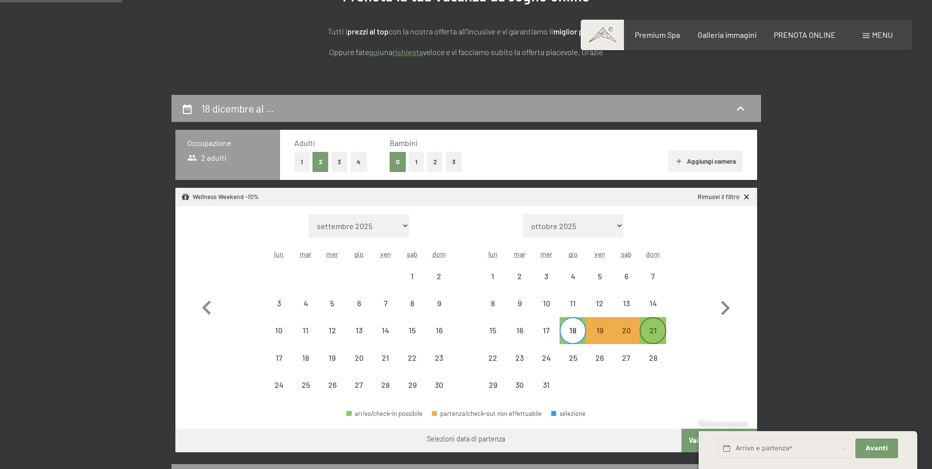
click at [663, 327] on div "21" at bounding box center [653, 338] width 25 height 25
select select "[DATE]"
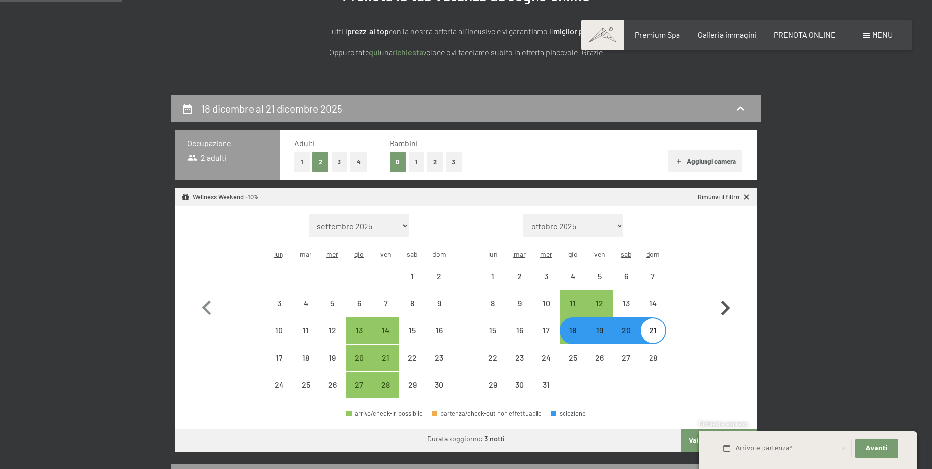
select select "[DATE]"
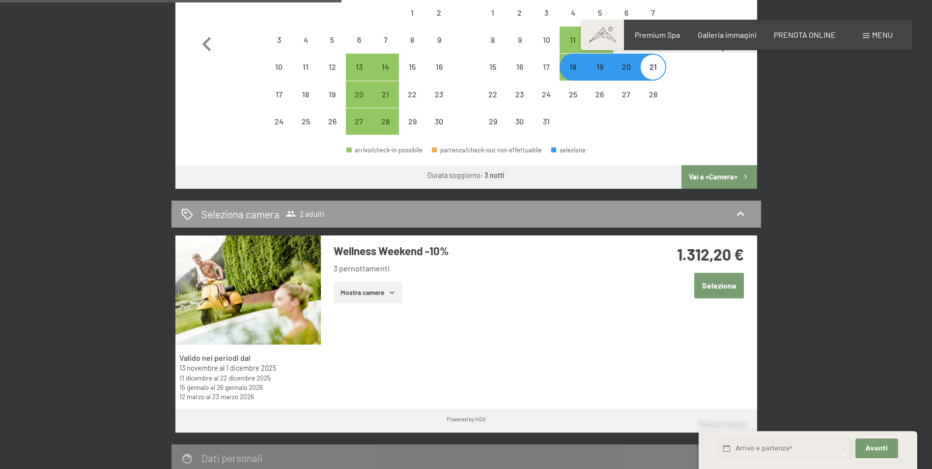
scroll to position [541, 0]
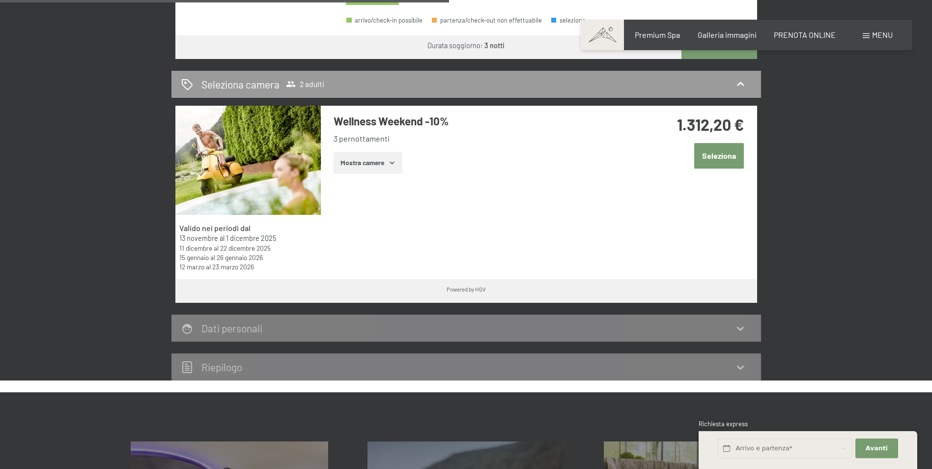
click at [390, 168] on button "Mostra camere" at bounding box center [368, 163] width 69 height 22
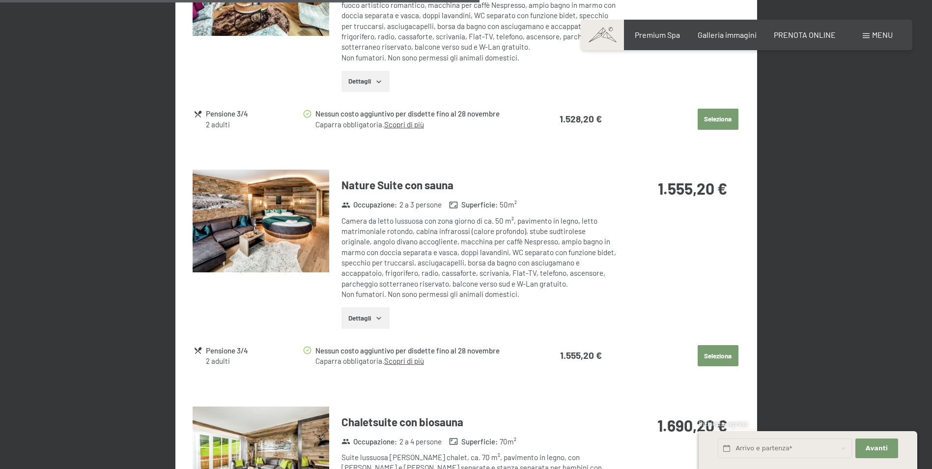
scroll to position [1327, 0]
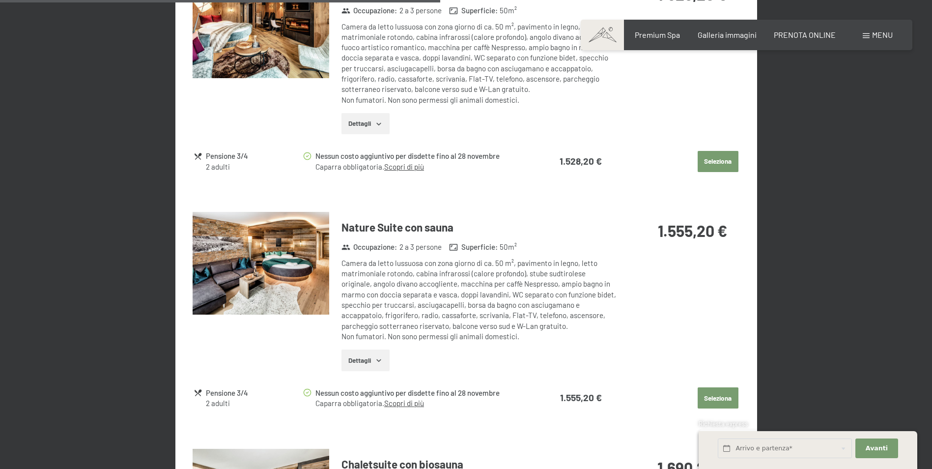
click at [281, 274] on img at bounding box center [261, 263] width 137 height 103
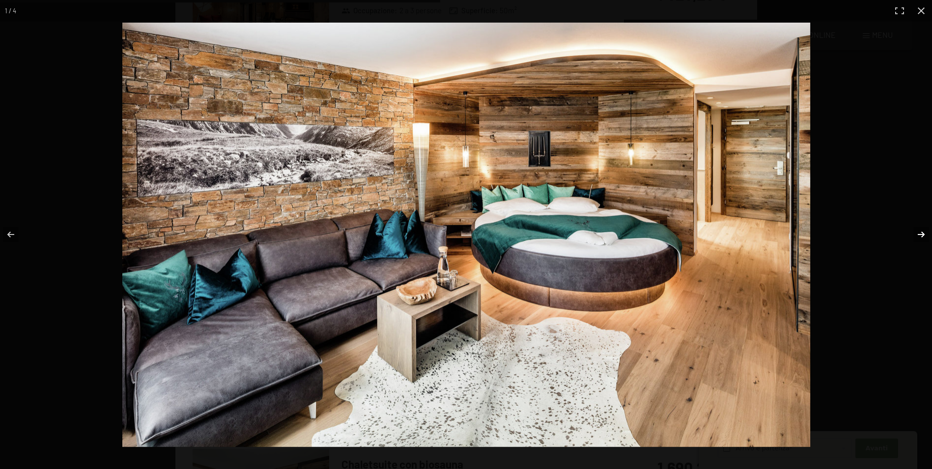
click at [918, 232] on button "button" at bounding box center [915, 234] width 34 height 49
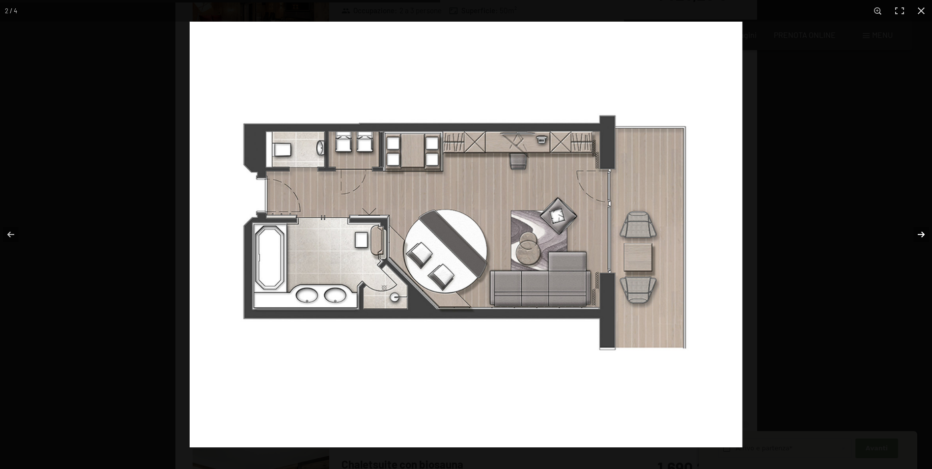
click at [918, 232] on button "button" at bounding box center [915, 234] width 34 height 49
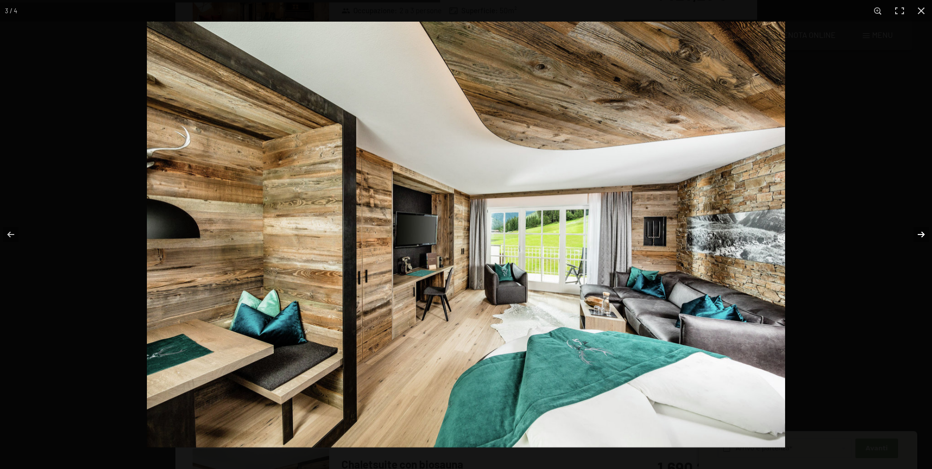
click at [925, 233] on button "button" at bounding box center [915, 234] width 34 height 49
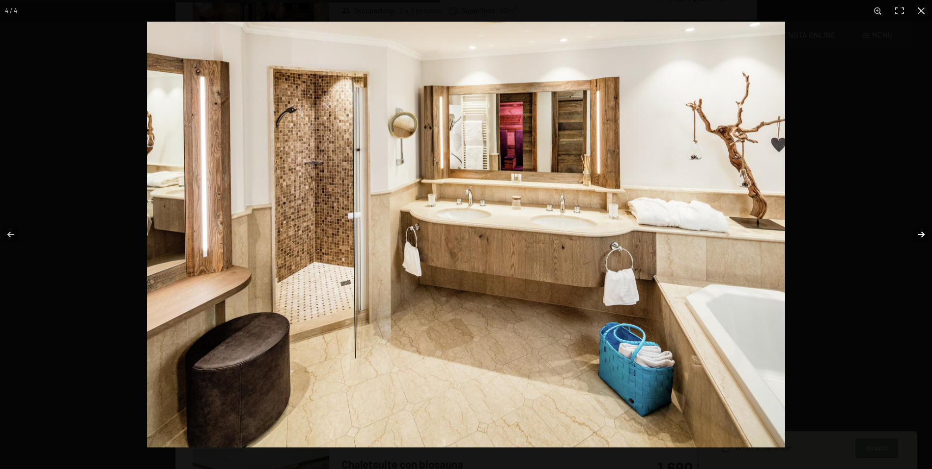
click at [925, 233] on button "button" at bounding box center [915, 234] width 34 height 49
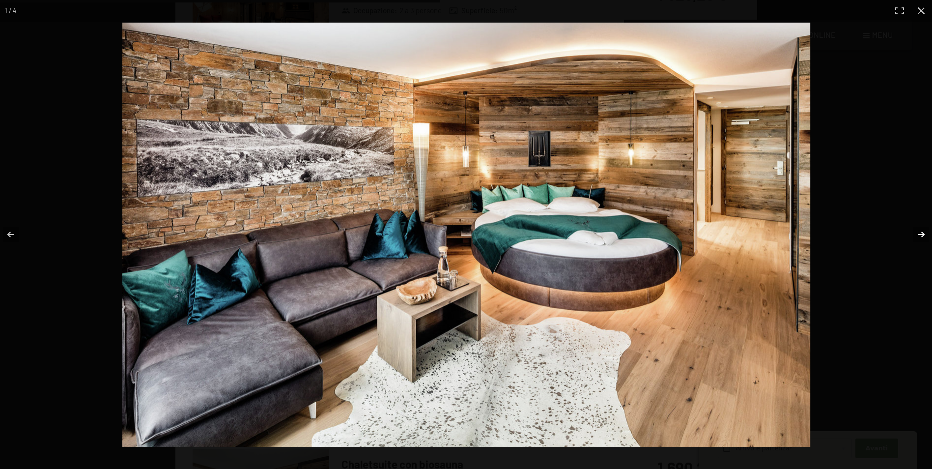
click at [925, 233] on button "button" at bounding box center [915, 234] width 34 height 49
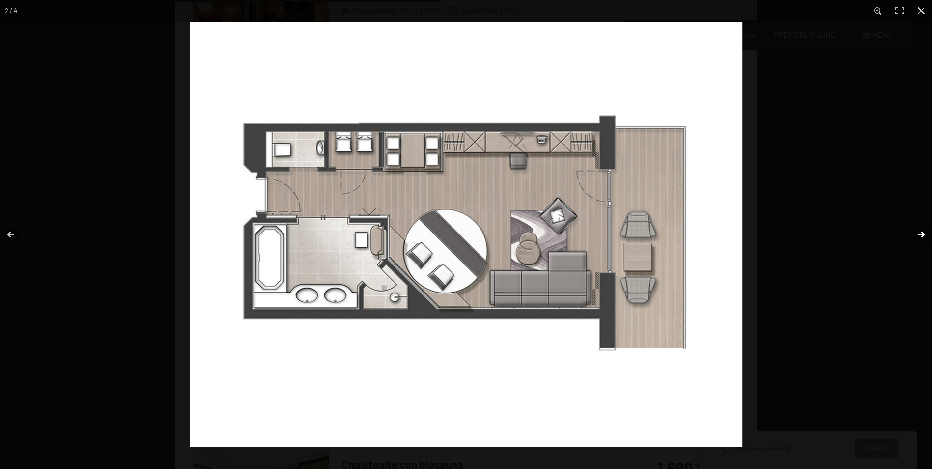
click at [925, 233] on button "button" at bounding box center [915, 234] width 34 height 49
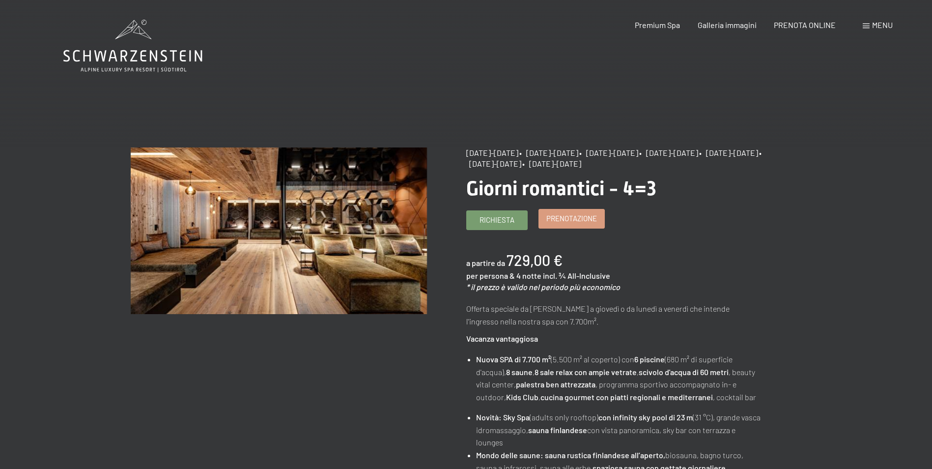
click at [572, 210] on link "Prenotazione" at bounding box center [571, 218] width 65 height 19
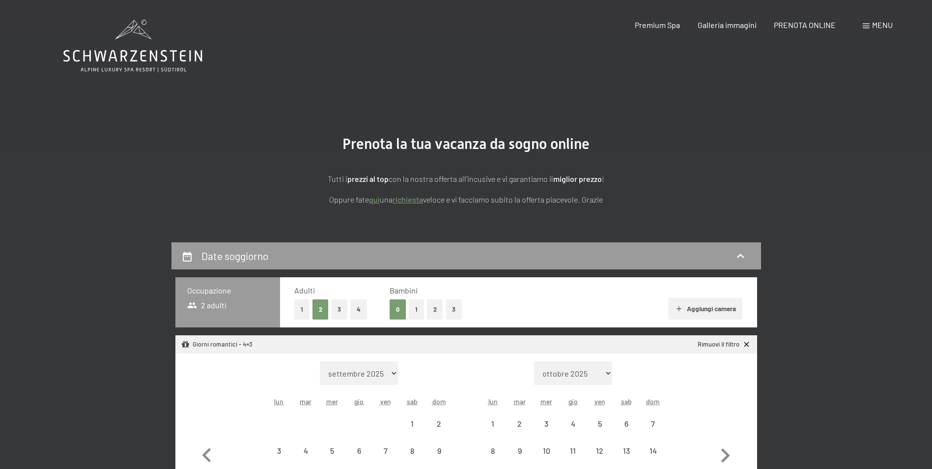
select select "[DATE]"
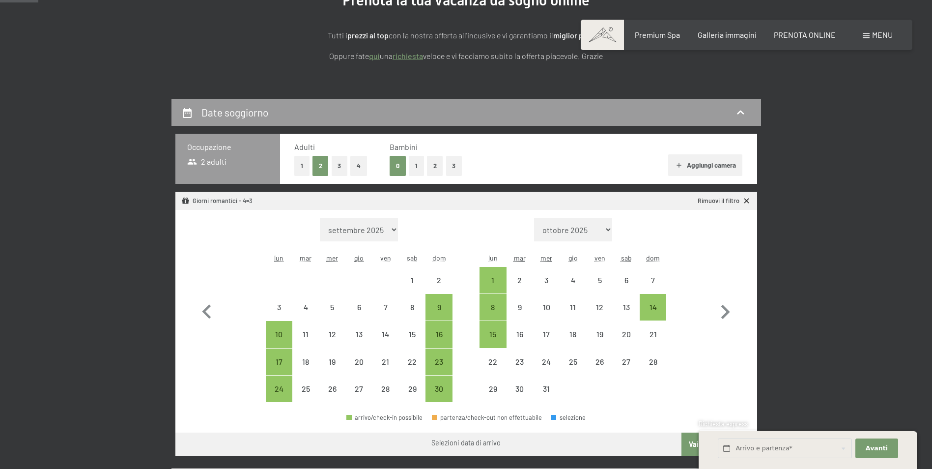
scroll to position [147, 0]
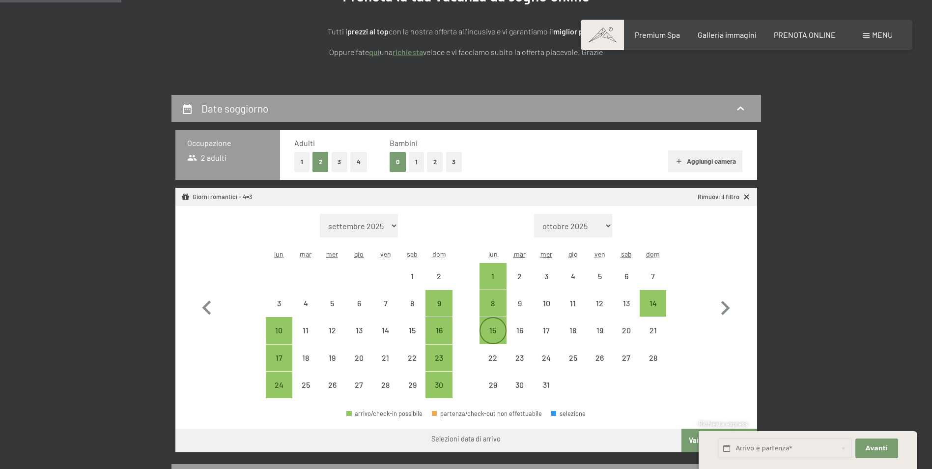
click at [491, 326] on div "15" at bounding box center [493, 338] width 25 height 25
select select "2025-11-01"
select select "2025-12-01"
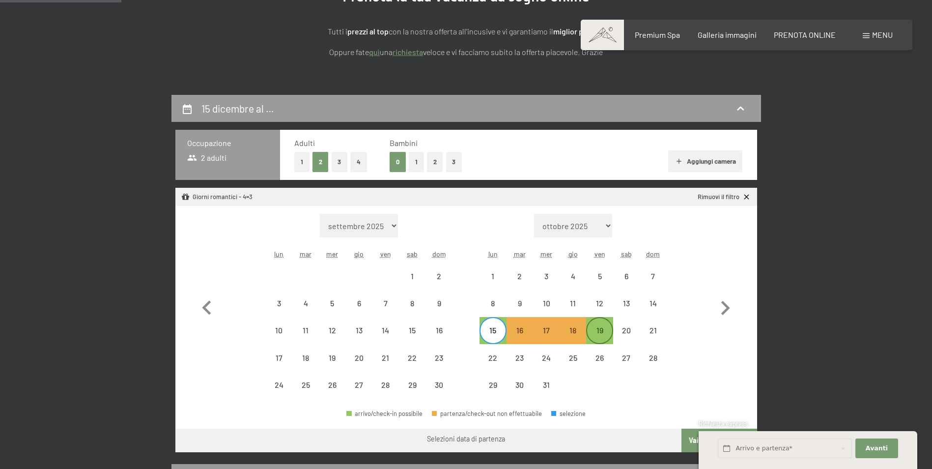
click at [604, 329] on div "19" at bounding box center [599, 338] width 25 height 25
select select "2025-11-01"
select select "2025-12-01"
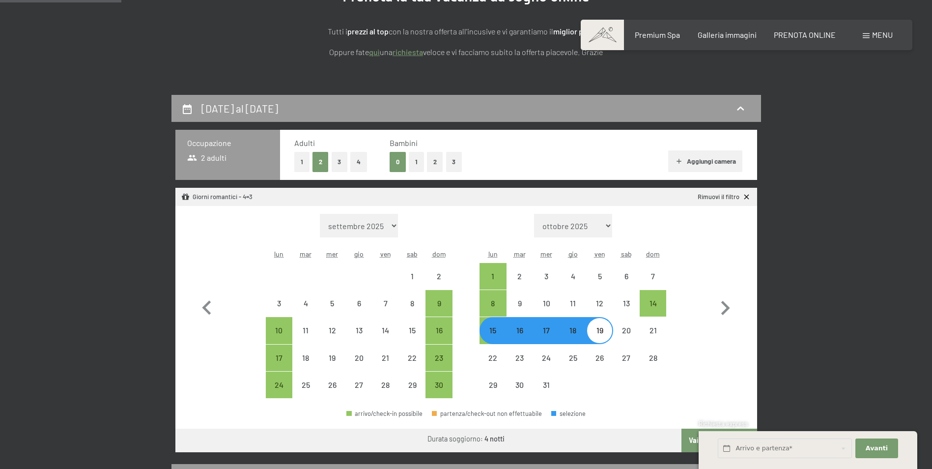
select select "2025-11-01"
select select "2025-12-01"
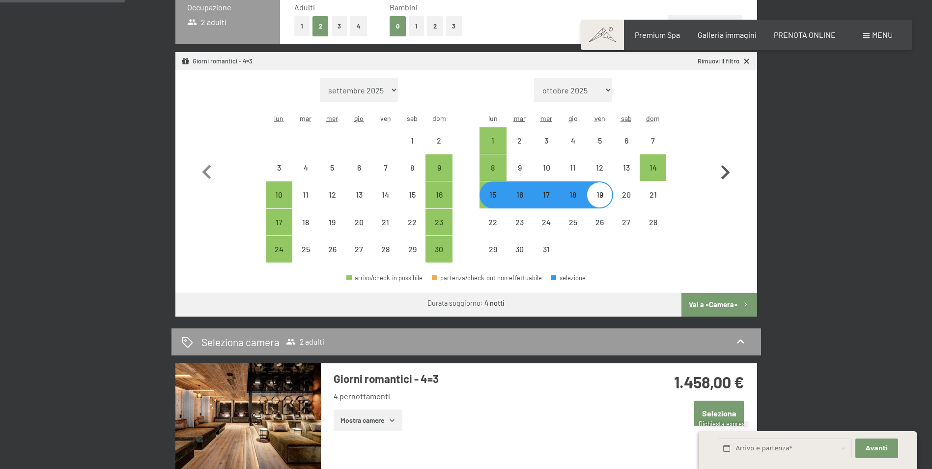
scroll to position [295, 0]
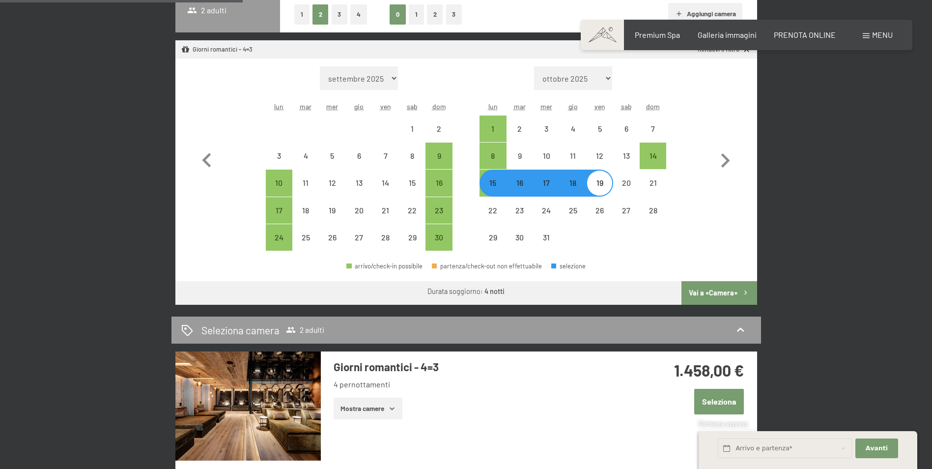
click at [727, 295] on button "Vai a «Camera»" at bounding box center [719, 293] width 75 height 24
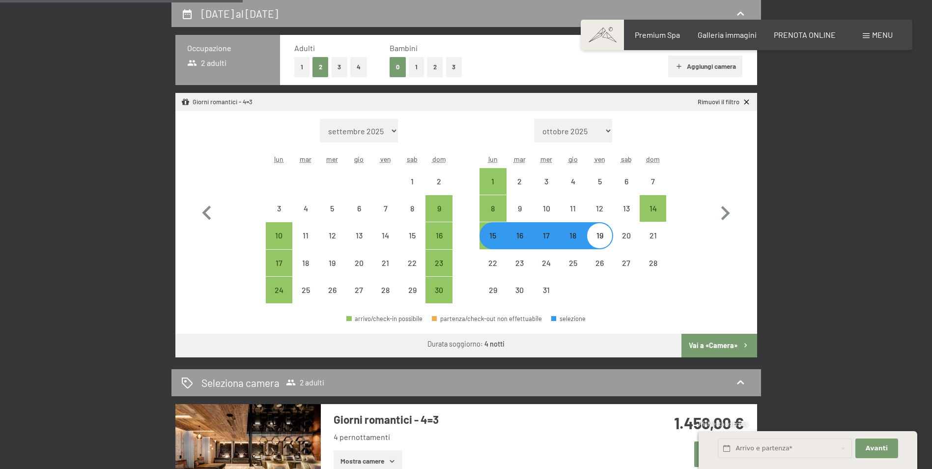
select select "2025-11-01"
select select "2025-12-01"
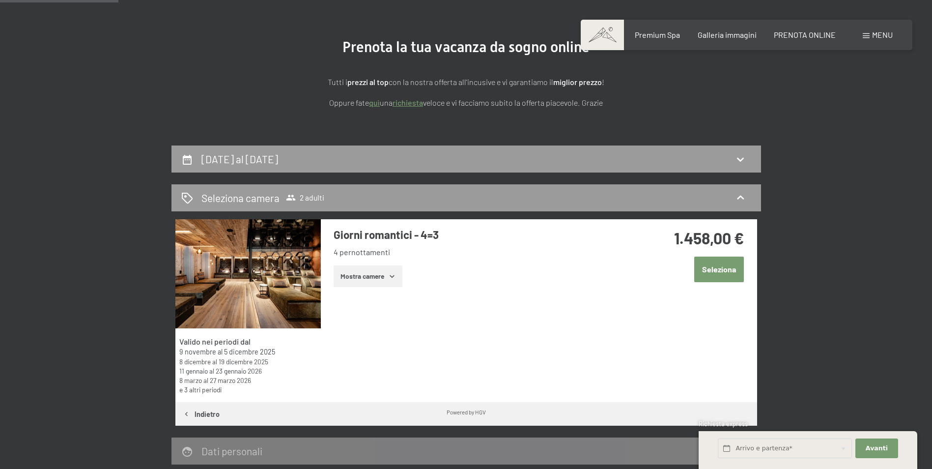
scroll to position [95, 0]
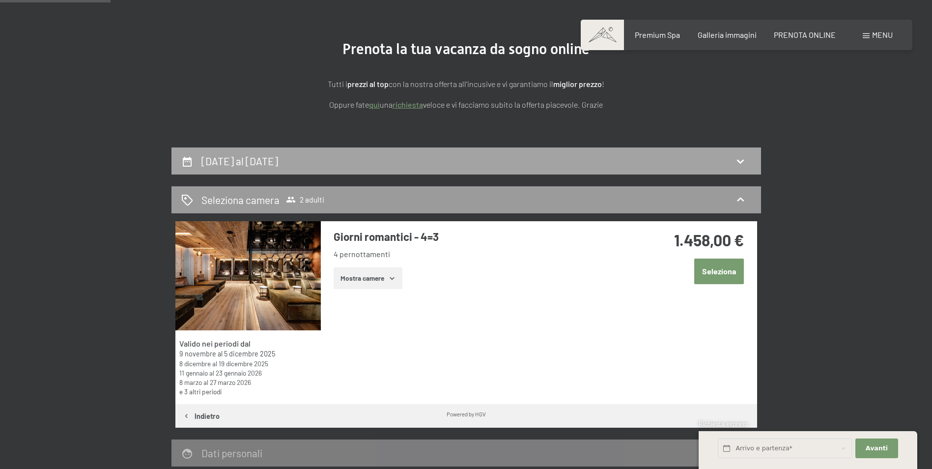
click at [745, 158] on icon at bounding box center [741, 161] width 12 height 12
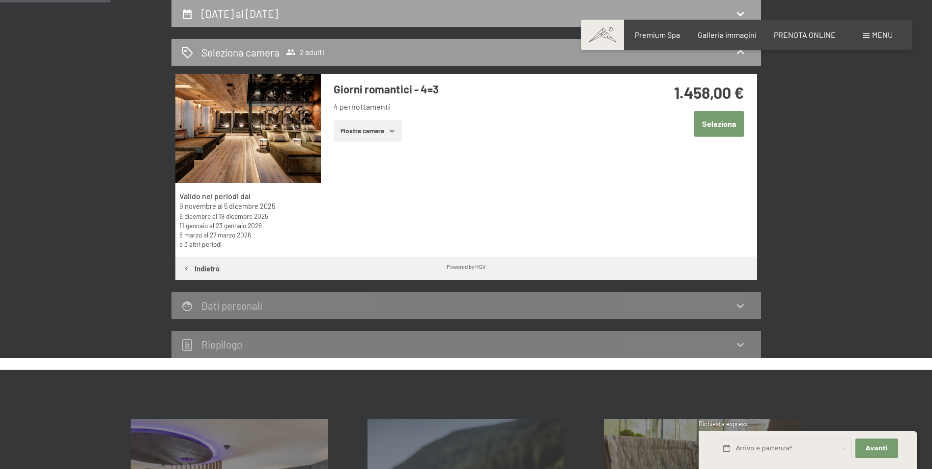
select select "2025-11-01"
select select "2025-12-01"
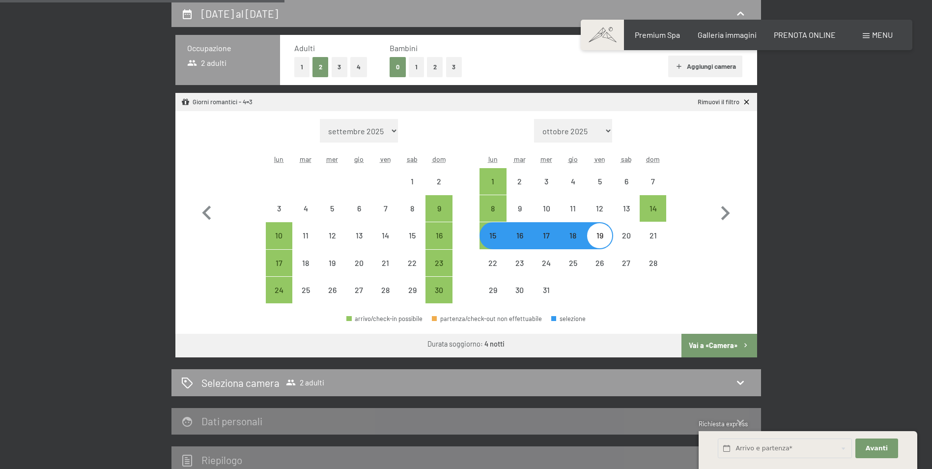
click at [708, 338] on button "Vai a «Camera»" at bounding box center [719, 346] width 75 height 24
select select "[DATE]"
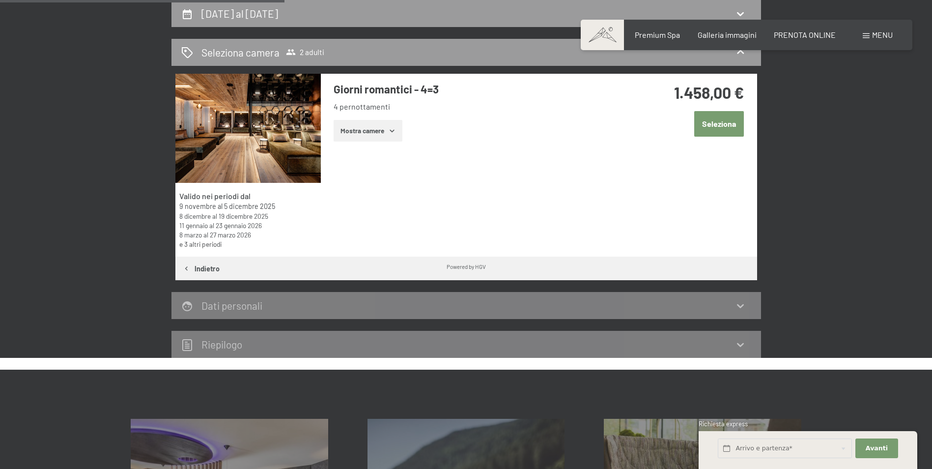
click at [384, 127] on button "Mostra camere" at bounding box center [368, 131] width 69 height 22
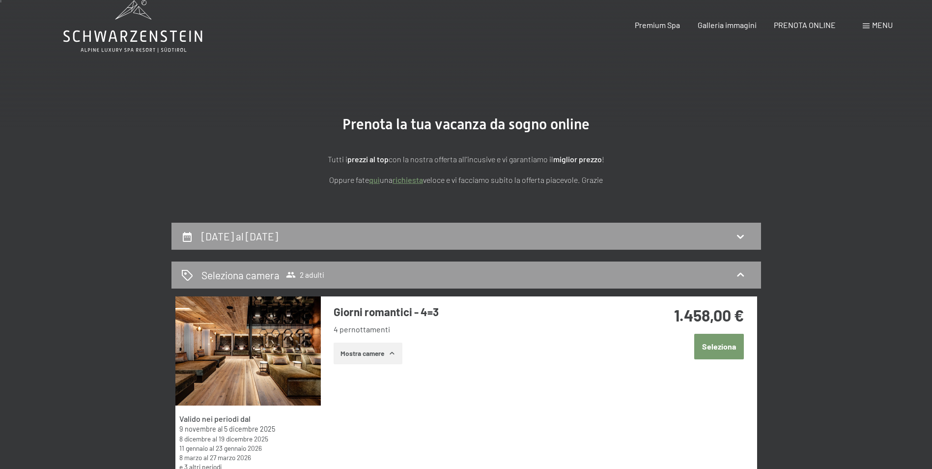
scroll to position [0, 0]
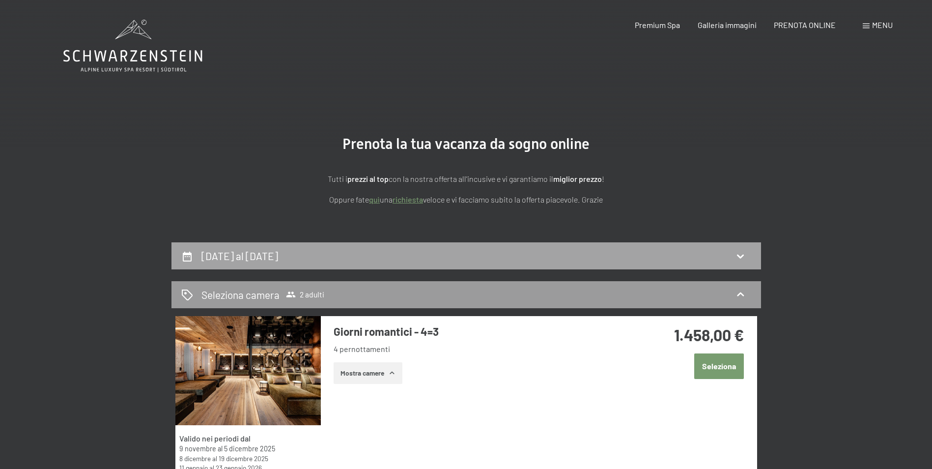
click at [742, 254] on icon at bounding box center [741, 256] width 12 height 12
select select "[DATE]"
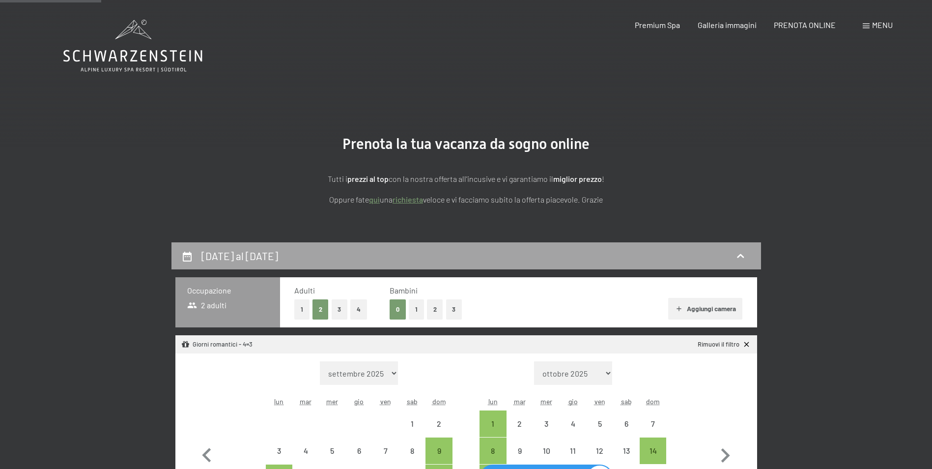
scroll to position [242, 0]
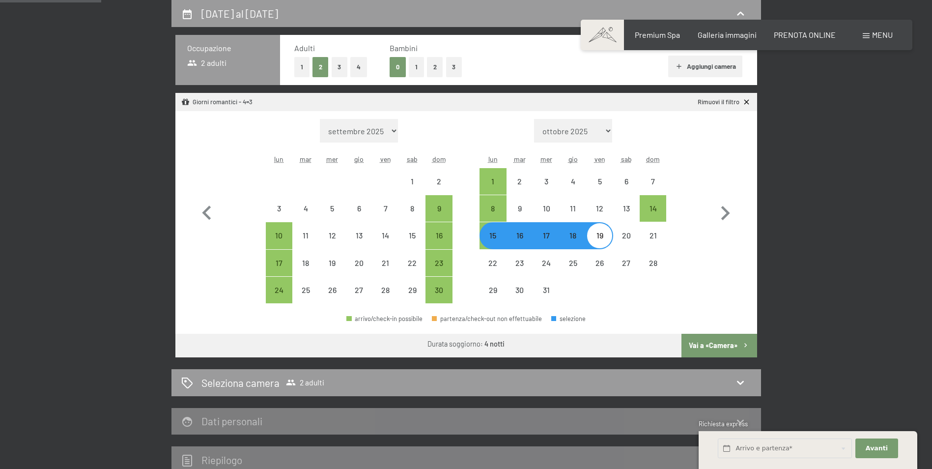
click at [499, 240] on div "15" at bounding box center [493, 244] width 25 height 25
select select "[DATE]"
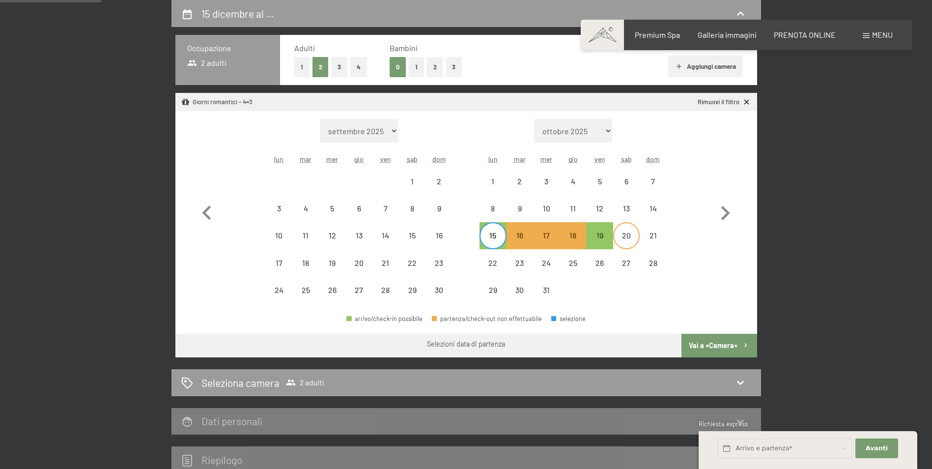
click at [623, 240] on div "20" at bounding box center [626, 244] width 25 height 25
select select "[DATE]"
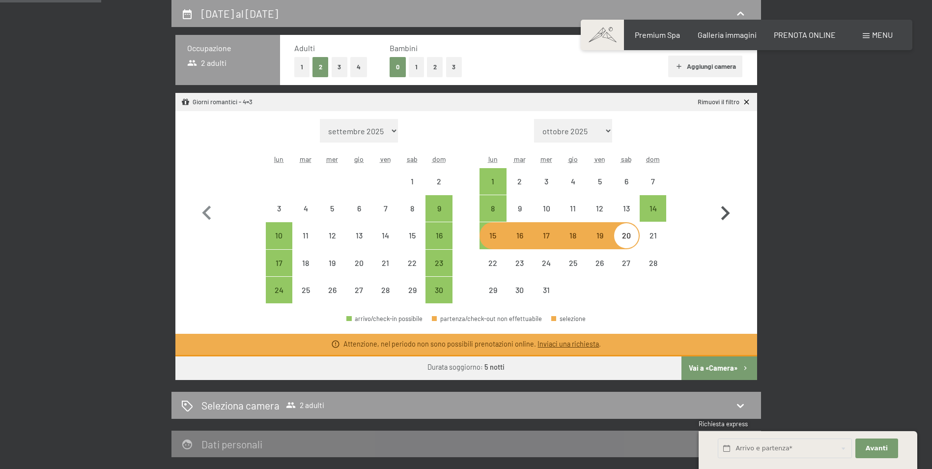
select select "[DATE]"
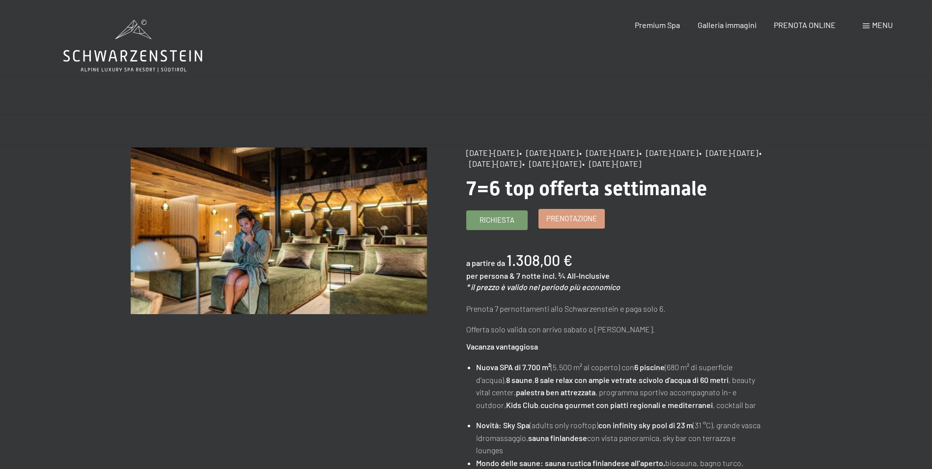
click at [564, 224] on span "Prenotazione" at bounding box center [572, 218] width 51 height 10
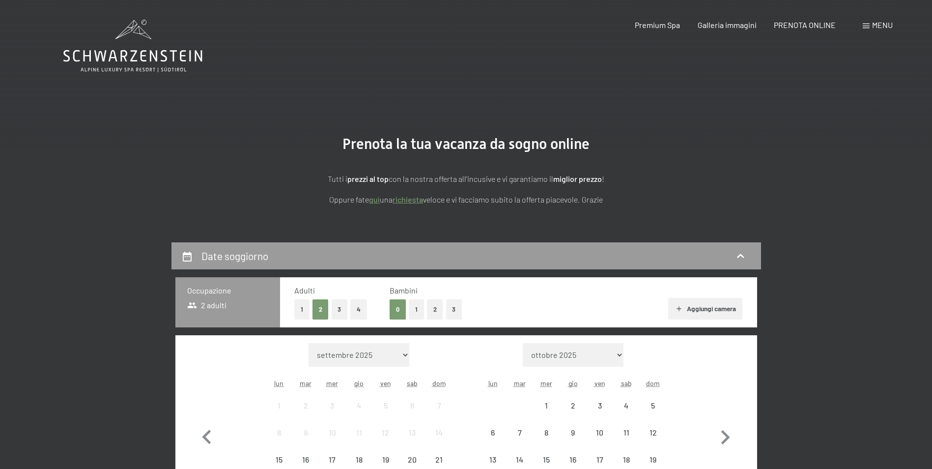
select select "2025-10-01"
select select "2025-11-01"
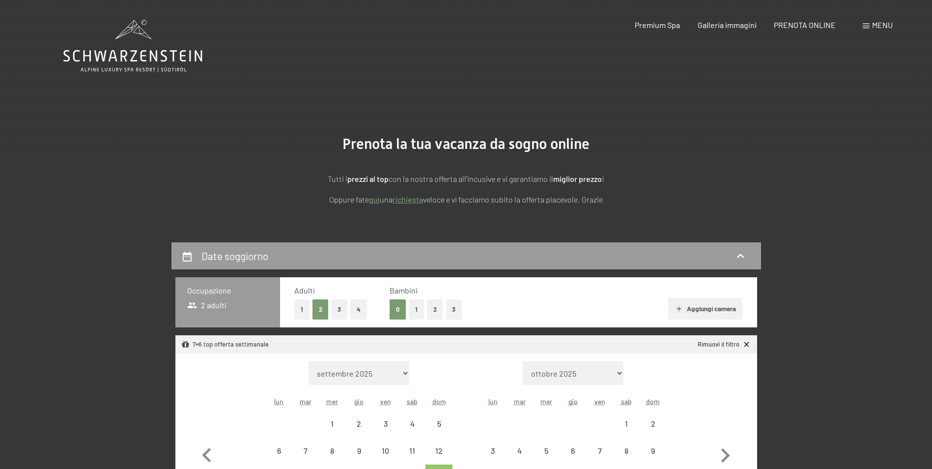
select select "[DATE]"
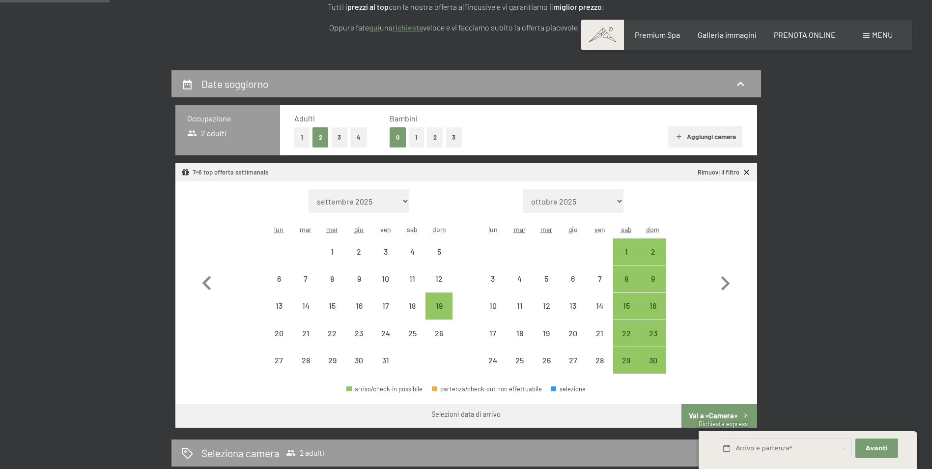
scroll to position [197, 0]
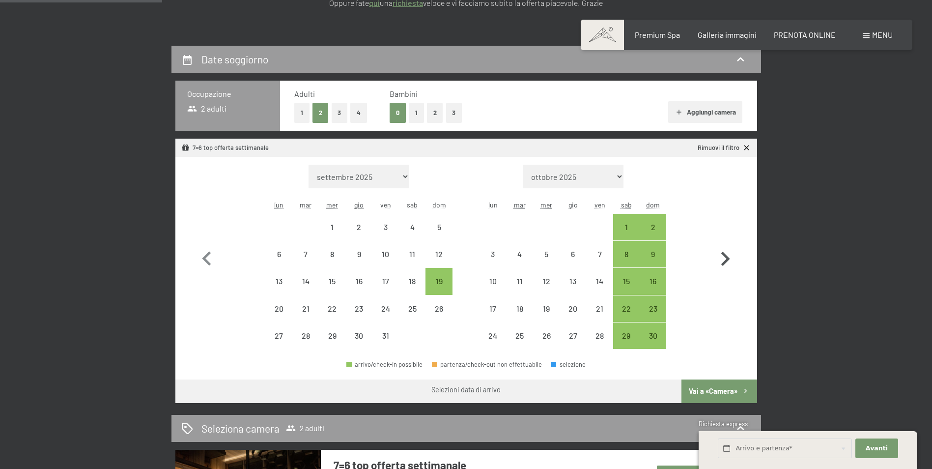
click at [724, 261] on icon "button" at bounding box center [725, 259] width 29 height 29
select select "[DATE]"
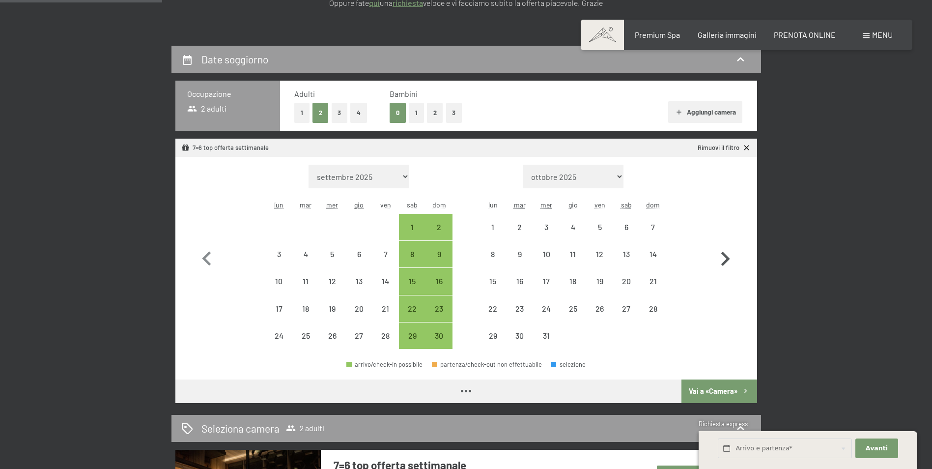
select select "[DATE]"
click at [657, 258] on div "14" at bounding box center [653, 262] width 25 height 25
select select "[DATE]"
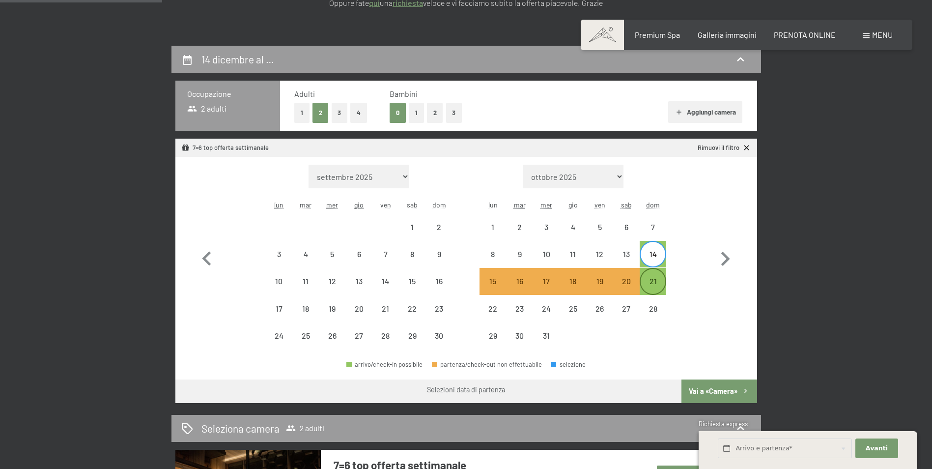
click at [658, 283] on div "21" at bounding box center [653, 289] width 25 height 25
select select "[DATE]"
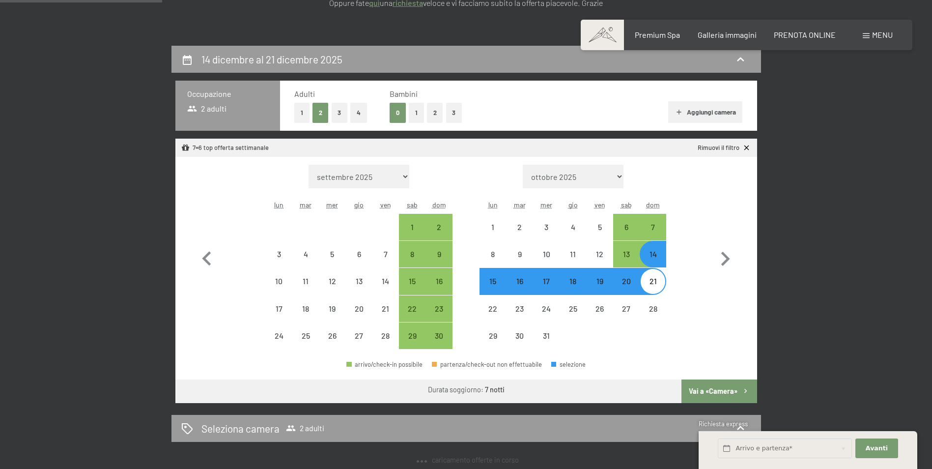
select select "[DATE]"
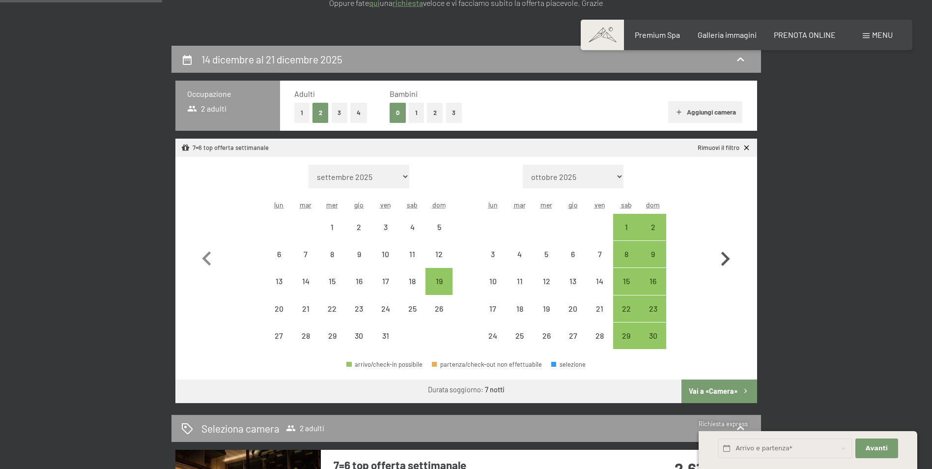
click at [724, 258] on icon "button" at bounding box center [725, 259] width 29 height 29
select select "[DATE]"
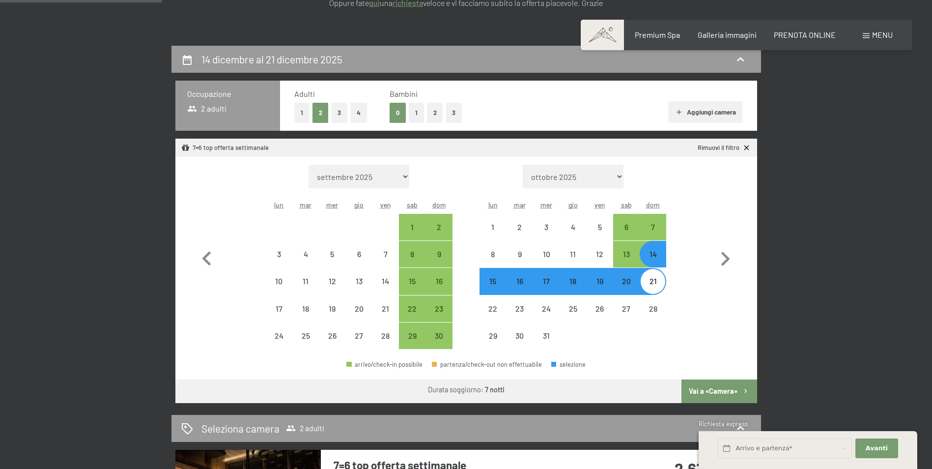
click at [726, 390] on button "Vai a «Camera»" at bounding box center [719, 391] width 75 height 24
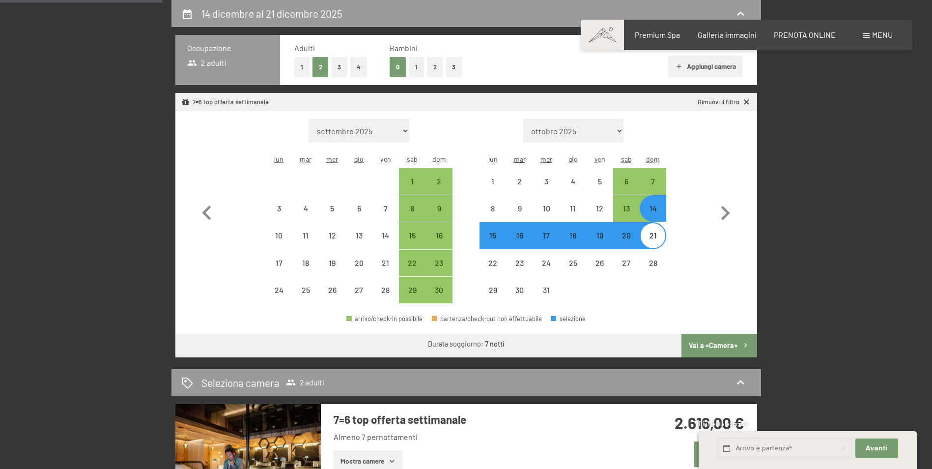
select select "[DATE]"
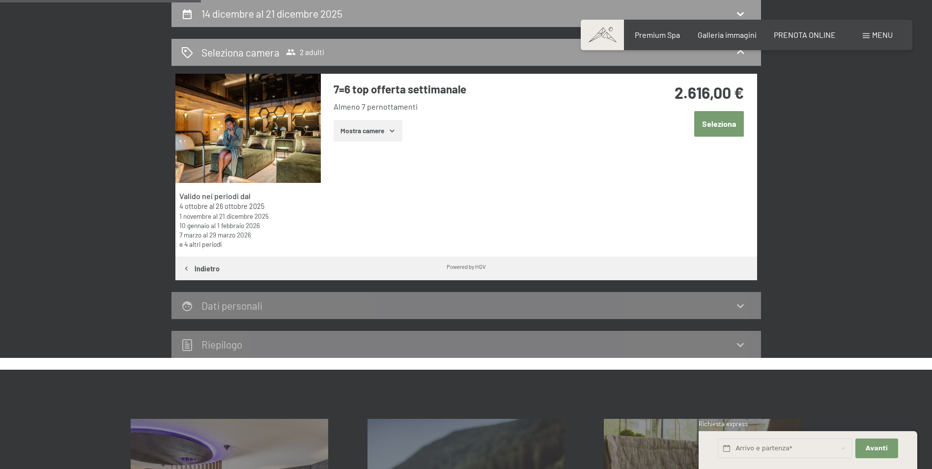
click at [390, 141] on button "Mostra camere" at bounding box center [368, 131] width 69 height 22
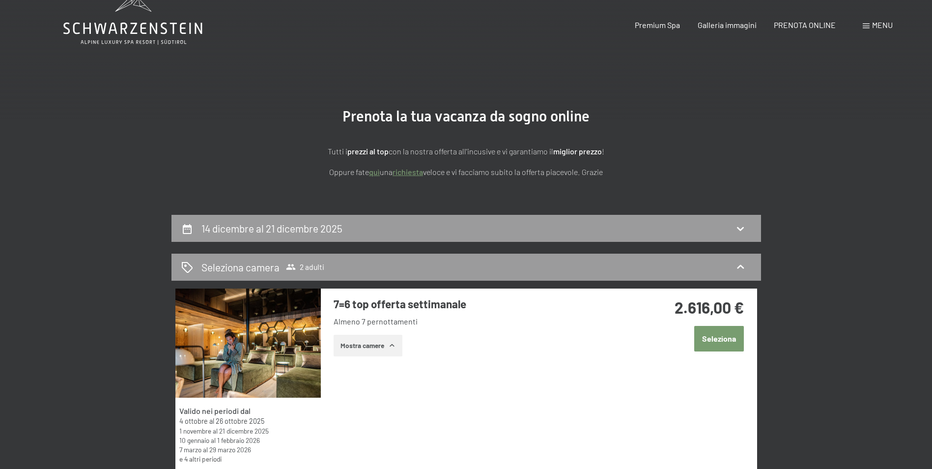
scroll to position [0, 0]
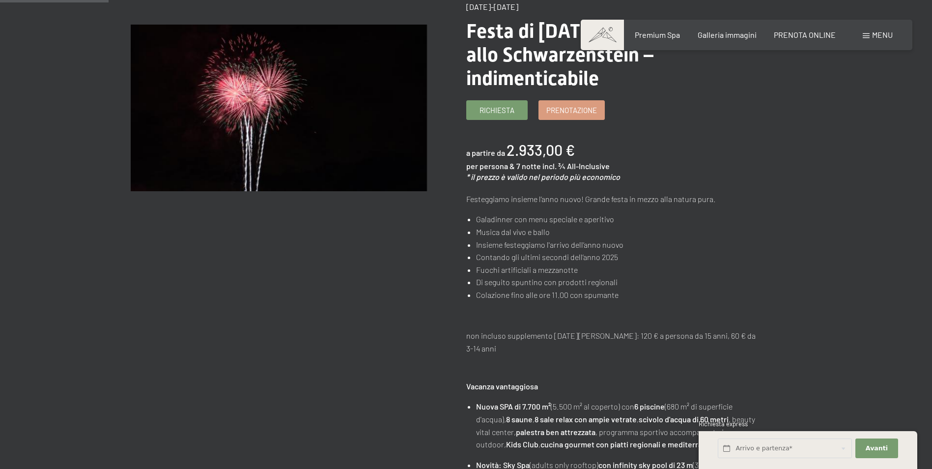
scroll to position [147, 0]
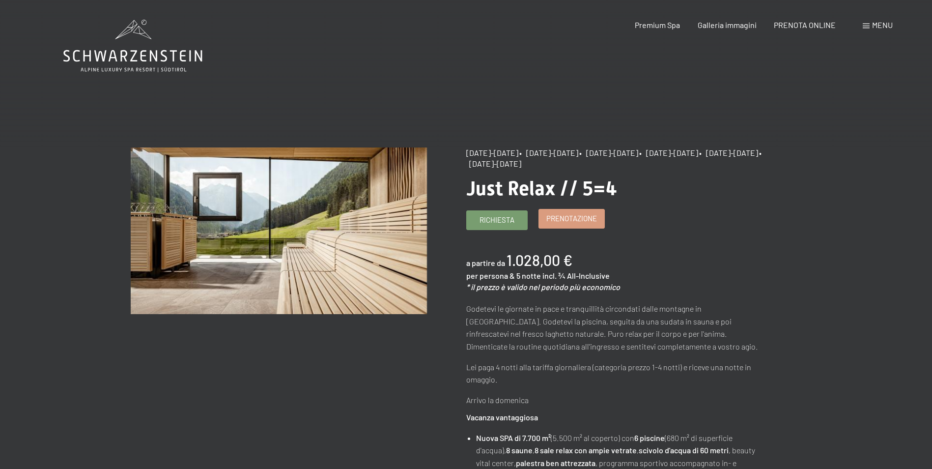
click at [604, 219] on link "Prenotazione" at bounding box center [571, 218] width 65 height 19
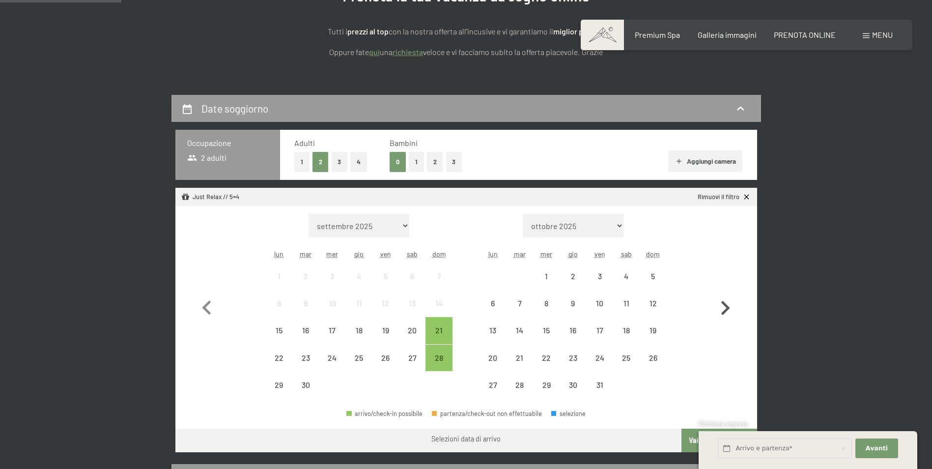
click at [727, 306] on icon "button" at bounding box center [726, 308] width 9 height 14
select select "[DATE]"
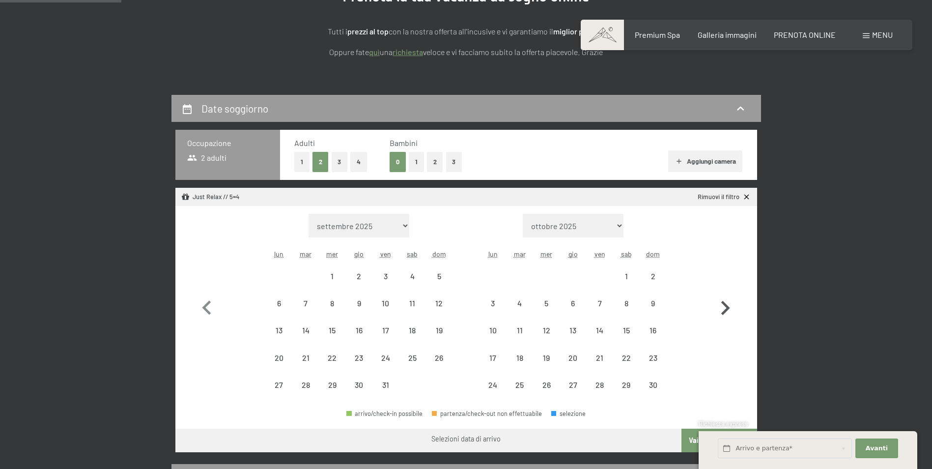
click at [727, 306] on icon "button" at bounding box center [726, 308] width 9 height 14
select select "[DATE]"
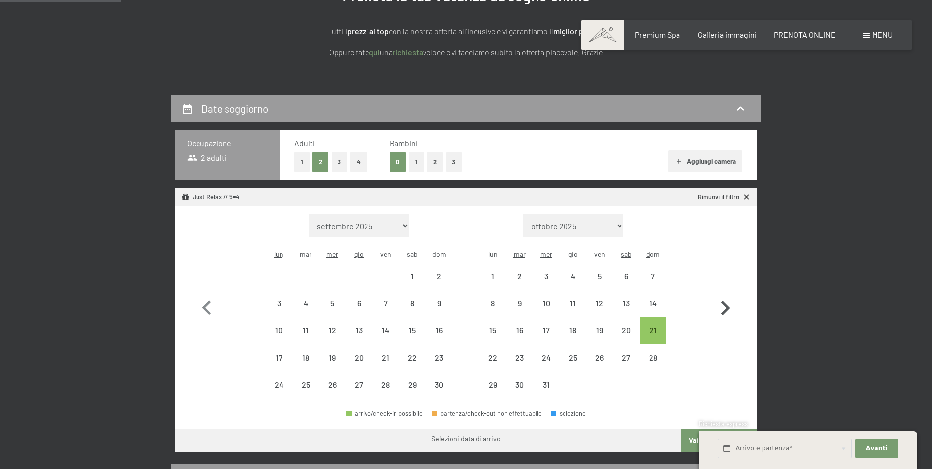
click at [727, 306] on icon "button" at bounding box center [726, 308] width 9 height 14
select select "[DATE]"
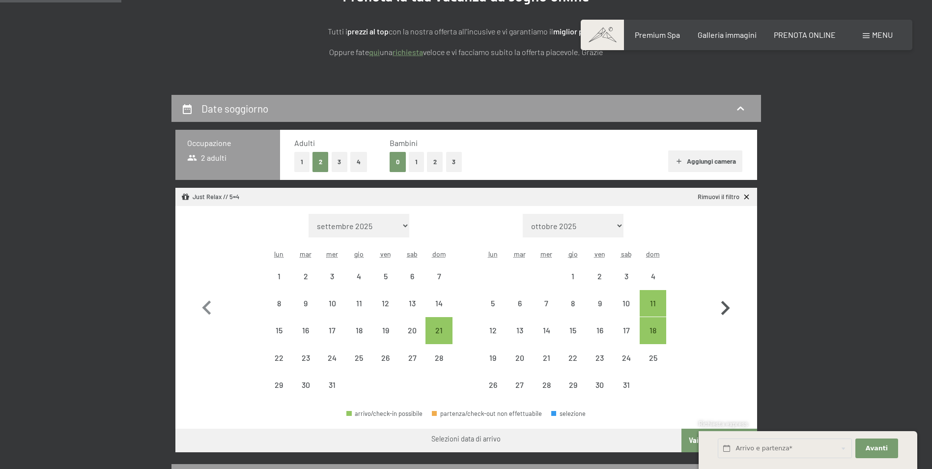
click at [724, 308] on icon "button" at bounding box center [725, 308] width 29 height 29
select select "[DATE]"
click at [724, 308] on icon "button" at bounding box center [725, 308] width 29 height 29
select select "[DATE]"
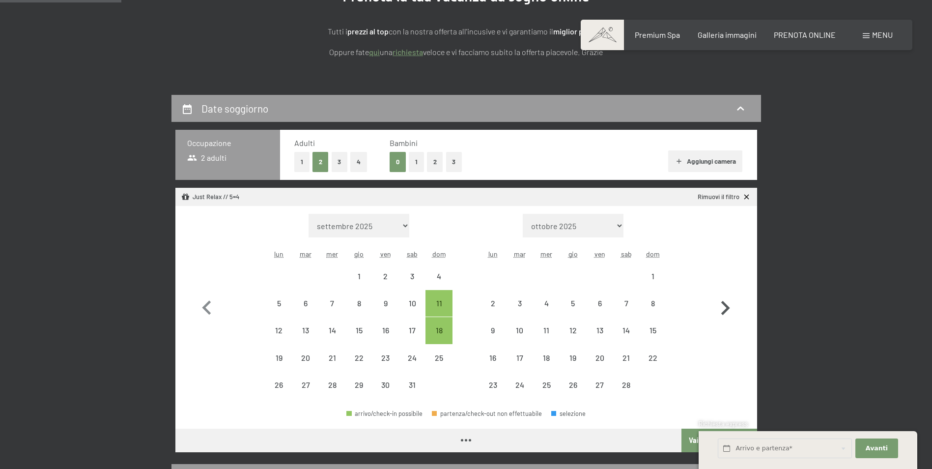
select select "[DATE]"
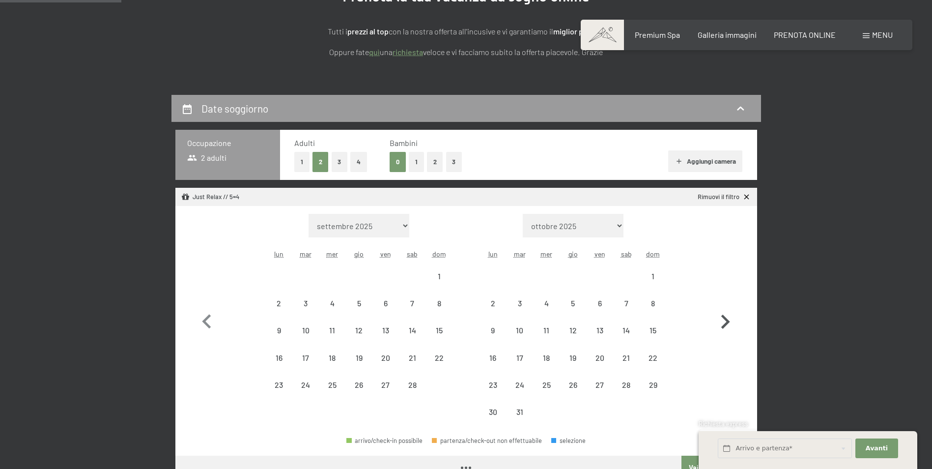
select select "[DATE]"
click at [724, 308] on icon "button" at bounding box center [725, 322] width 29 height 29
select select "[DATE]"
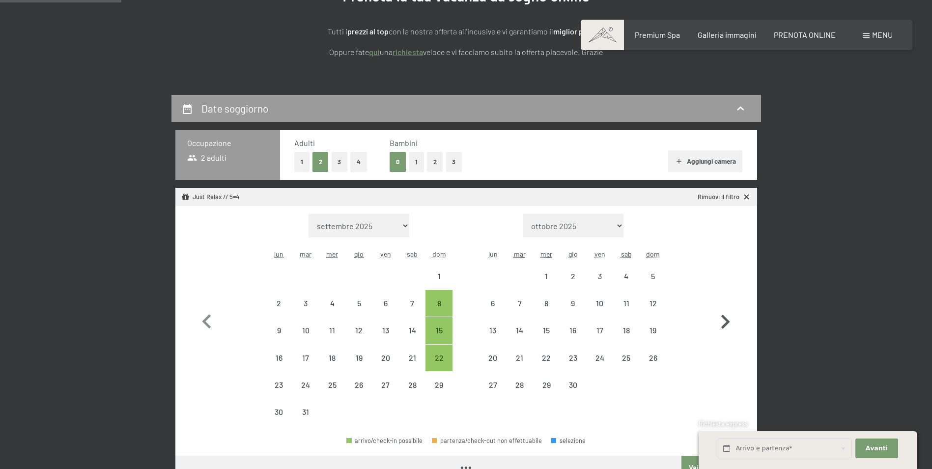
click at [724, 308] on icon "button" at bounding box center [725, 322] width 29 height 29
select select "[DATE]"
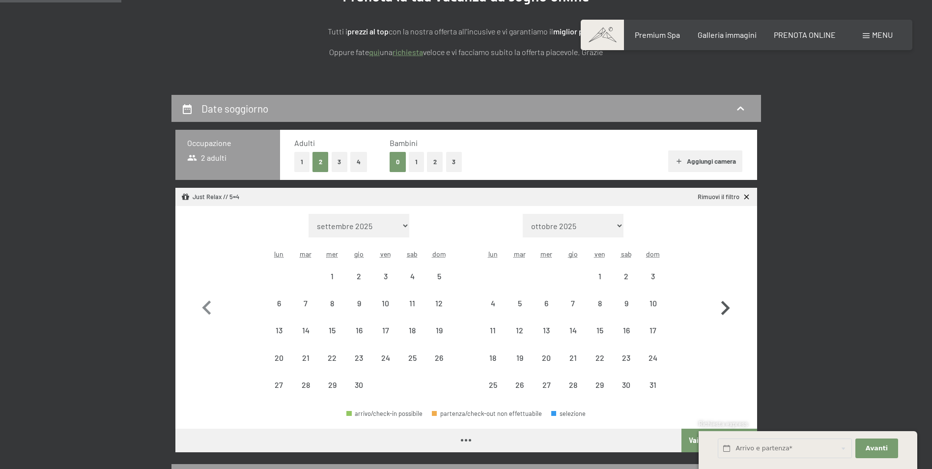
select select "[DATE]"
click at [724, 308] on icon "button" at bounding box center [725, 308] width 29 height 29
select select "[DATE]"
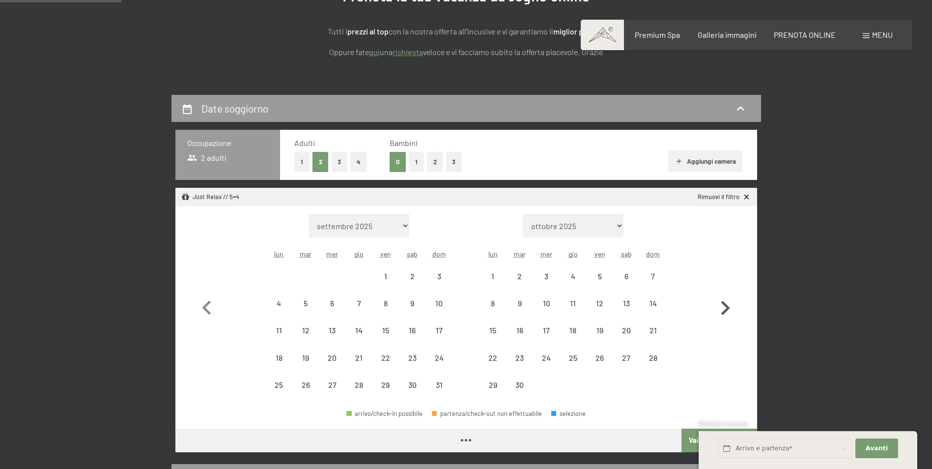
click at [724, 308] on icon "button" at bounding box center [725, 308] width 29 height 29
select select "[DATE]"
click at [724, 308] on icon "button" at bounding box center [725, 308] width 29 height 29
select select "[DATE]"
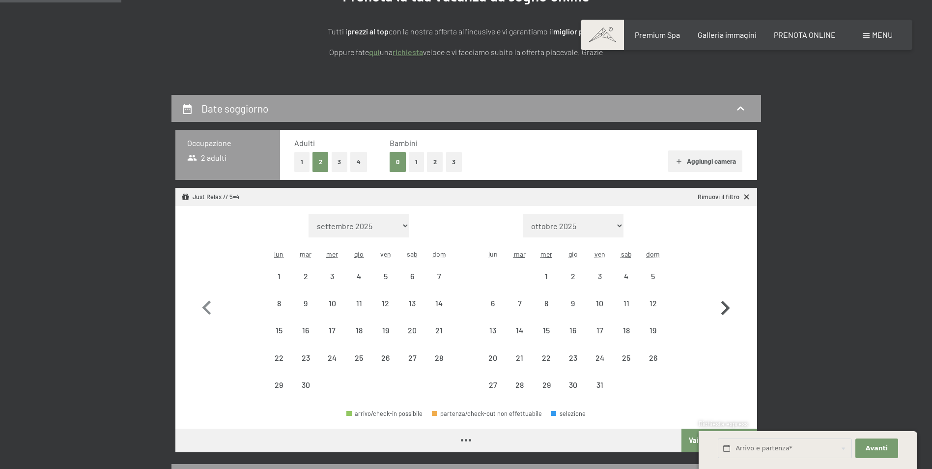
select select "[DATE]"
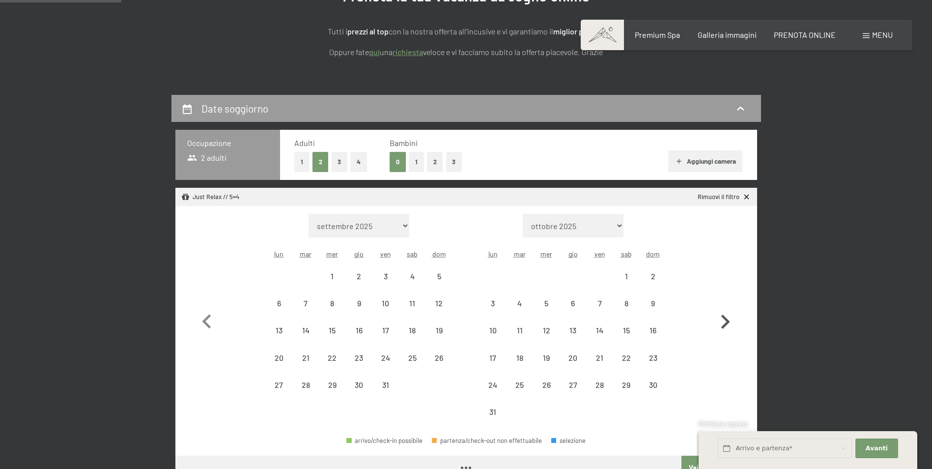
click at [724, 308] on icon "button" at bounding box center [725, 322] width 29 height 29
select select "[DATE]"
click at [724, 308] on icon "button" at bounding box center [725, 322] width 29 height 29
select select "[DATE]"
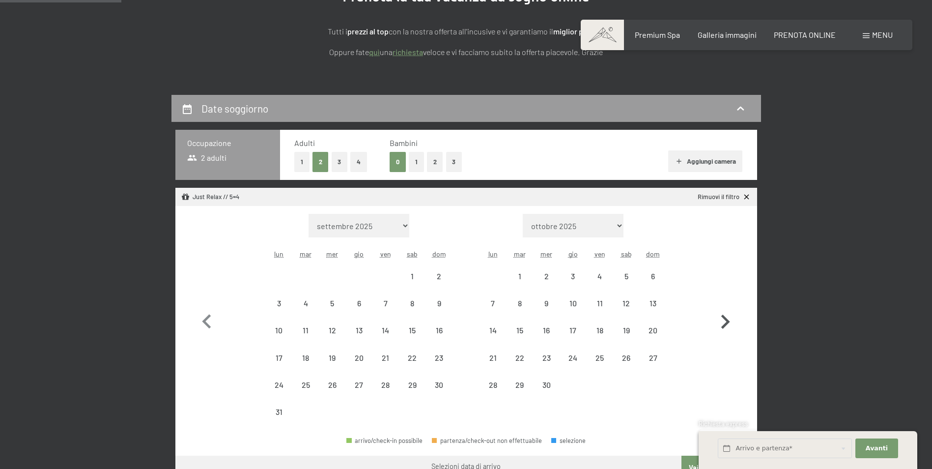
select select "[DATE]"
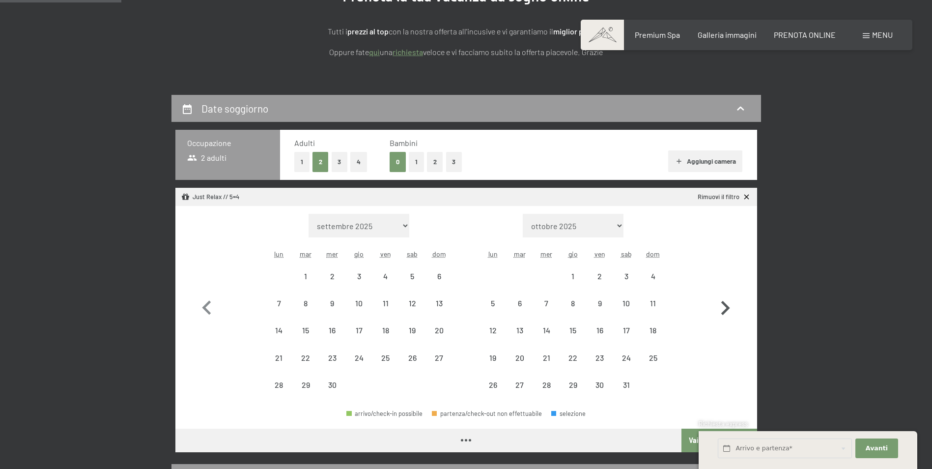
click at [724, 308] on icon "button" at bounding box center [725, 308] width 29 height 29
select select "[DATE]"
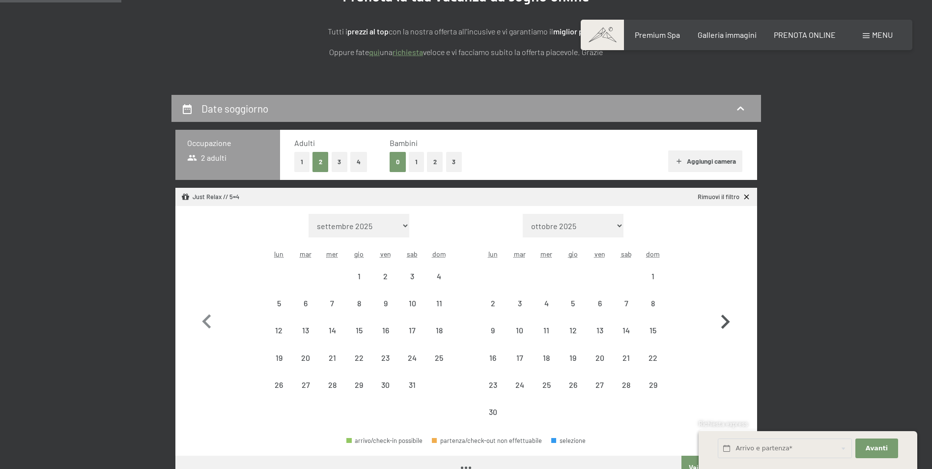
click at [724, 308] on icon "button" at bounding box center [725, 322] width 29 height 29
select select "[DATE]"
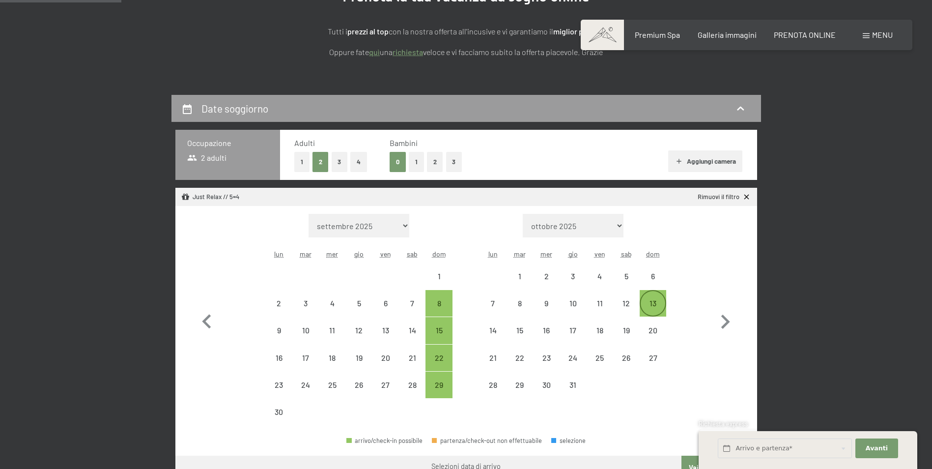
click at [656, 304] on div "13" at bounding box center [653, 311] width 25 height 25
select select "[DATE]"
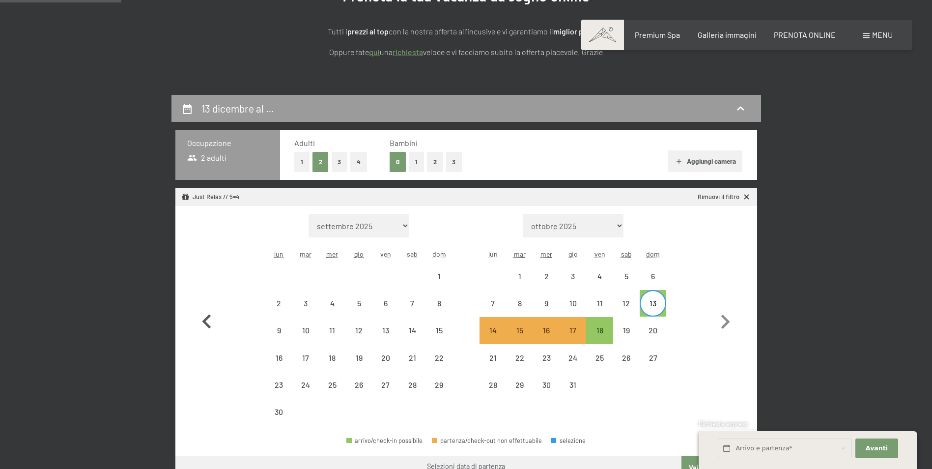
click at [207, 319] on icon "button" at bounding box center [206, 321] width 9 height 14
select select "[DATE]"
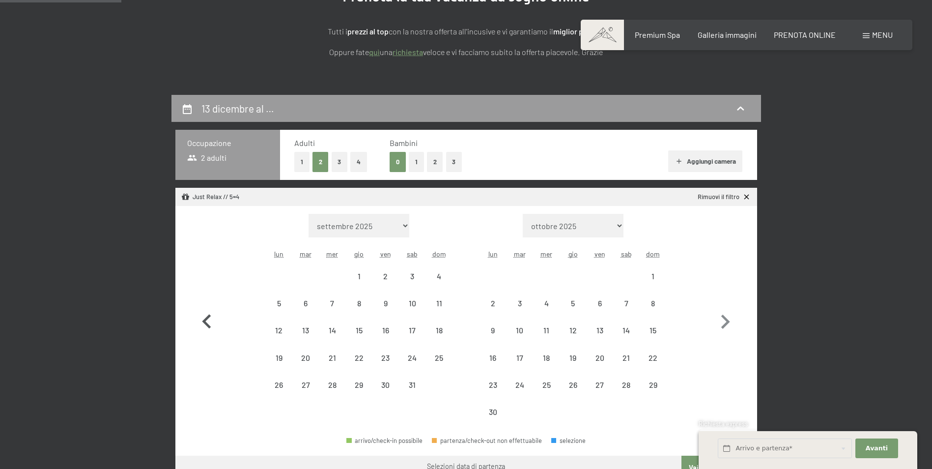
click at [207, 319] on icon "button" at bounding box center [206, 321] width 9 height 14
select select "[DATE]"
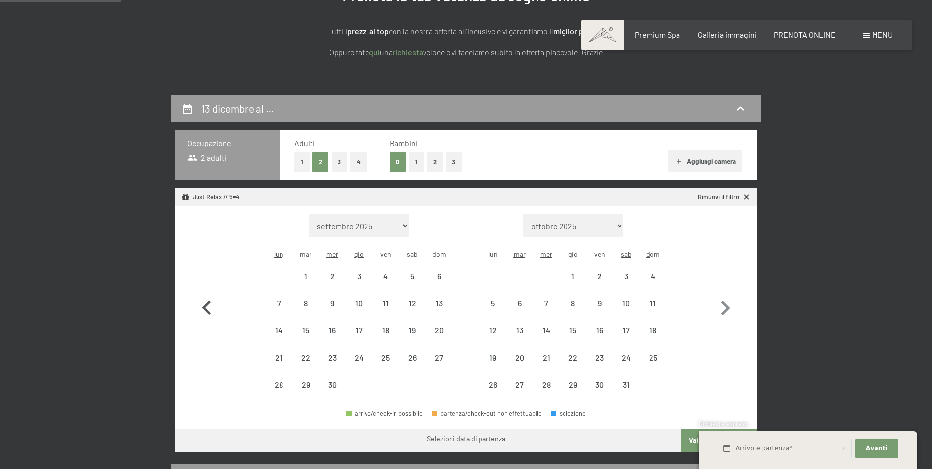
click at [207, 319] on icon "button" at bounding box center [207, 308] width 29 height 29
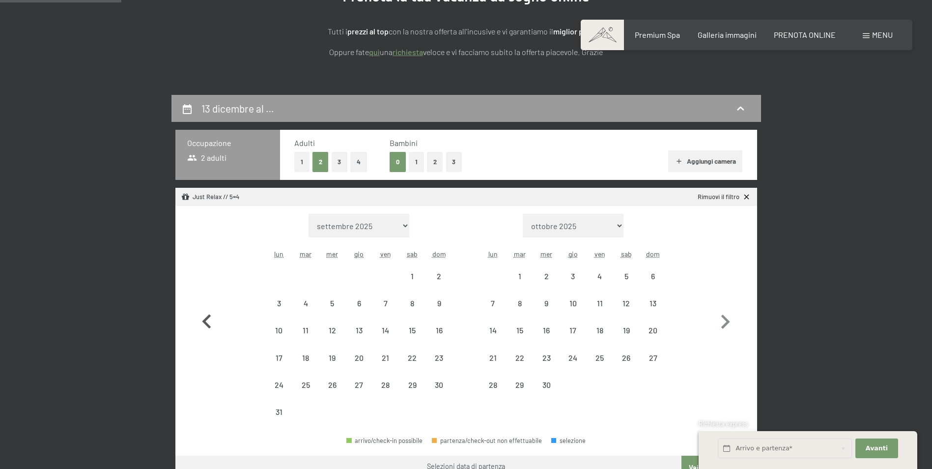
click at [207, 319] on icon "button" at bounding box center [206, 321] width 9 height 14
select select "[DATE]"
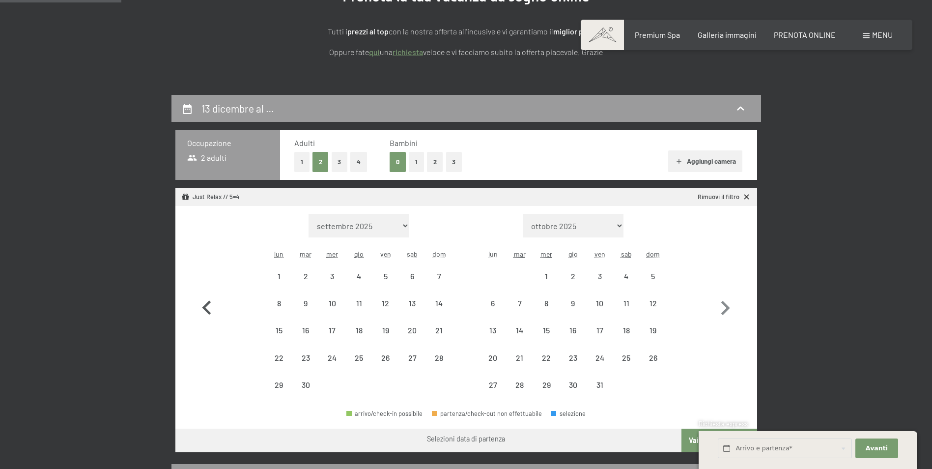
click at [207, 319] on icon "button" at bounding box center [207, 308] width 29 height 29
select select "[DATE]"
click at [207, 319] on icon "button" at bounding box center [207, 308] width 29 height 29
select select "[DATE]"
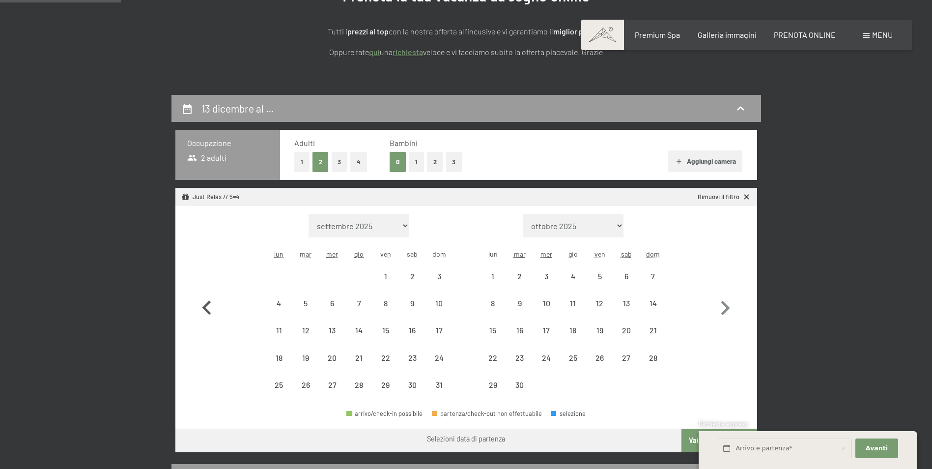
select select "[DATE]"
click at [207, 319] on icon "button" at bounding box center [207, 308] width 29 height 29
select select "[DATE]"
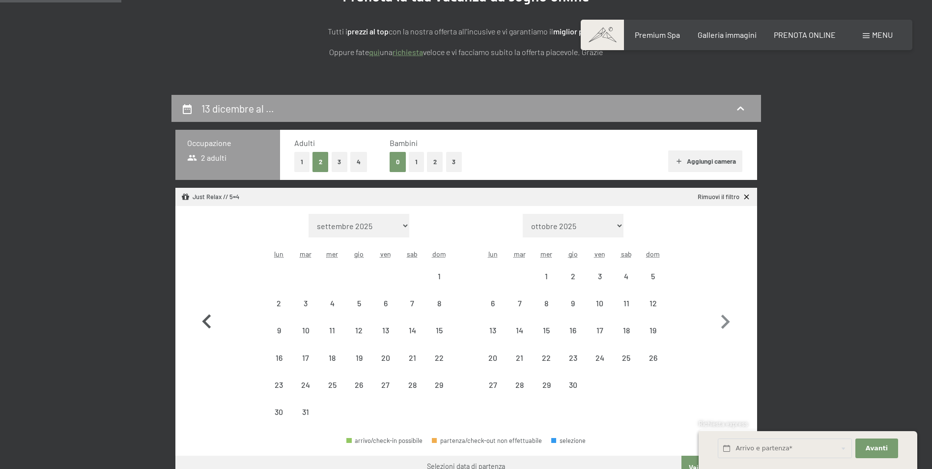
click at [207, 319] on icon "button" at bounding box center [206, 321] width 9 height 14
select select "[DATE]"
click at [207, 319] on icon "button" at bounding box center [206, 321] width 9 height 14
select select "[DATE]"
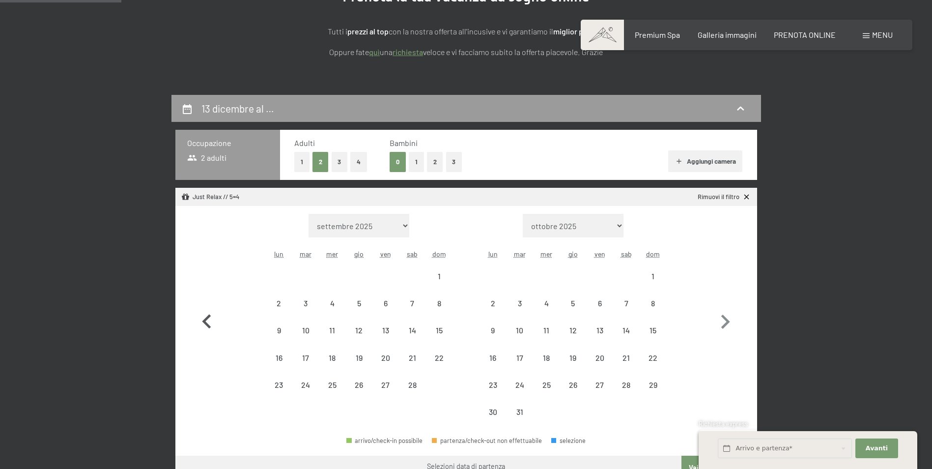
select select "[DATE]"
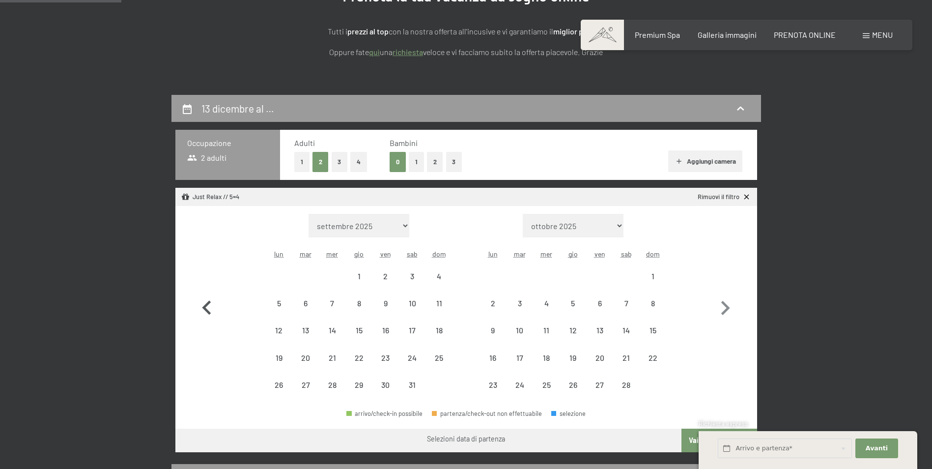
click at [207, 319] on icon "button" at bounding box center [207, 308] width 29 height 29
select select "[DATE]"
click at [207, 319] on icon "button" at bounding box center [207, 308] width 29 height 29
select select "[DATE]"
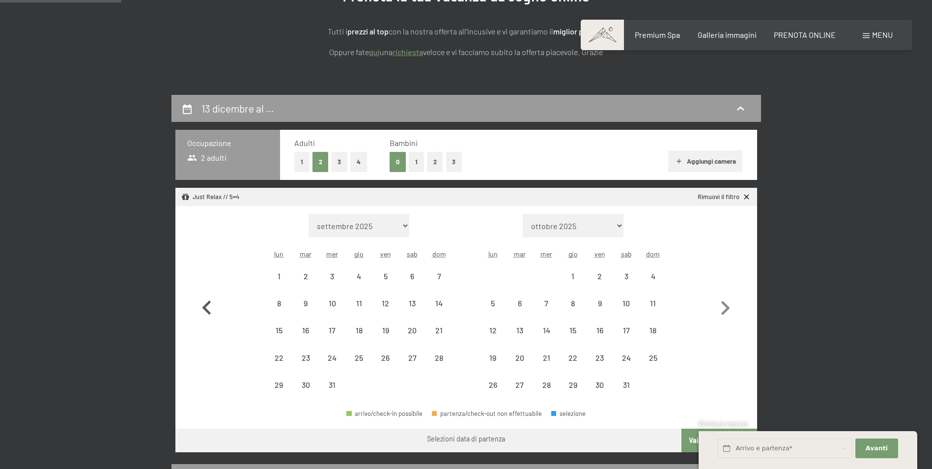
select select "[DATE]"
click at [207, 319] on icon "button" at bounding box center [207, 308] width 29 height 29
select select "[DATE]"
click at [207, 319] on icon "button" at bounding box center [207, 308] width 29 height 29
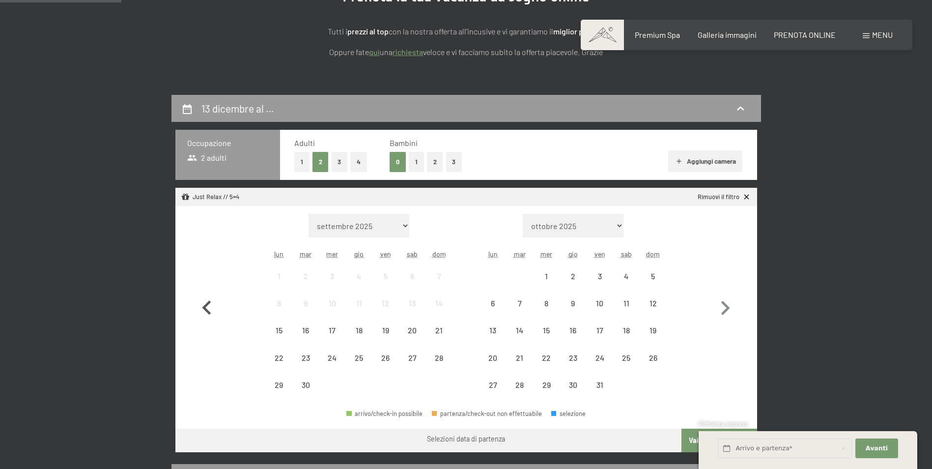
click at [207, 319] on icon "button" at bounding box center [207, 308] width 29 height 29
